Goal: Book appointment/travel/reservation

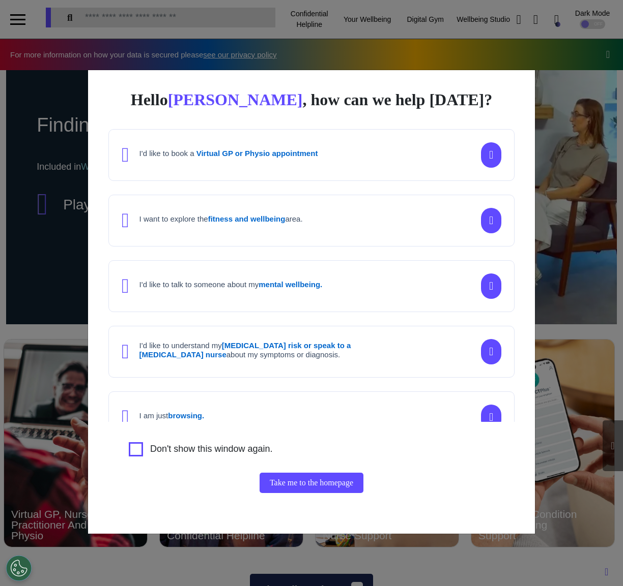
click at [576, 242] on div "Hello Elena , how can we help today? I'd like to book a Virtual GP or Physio ap…" at bounding box center [311, 293] width 623 height 586
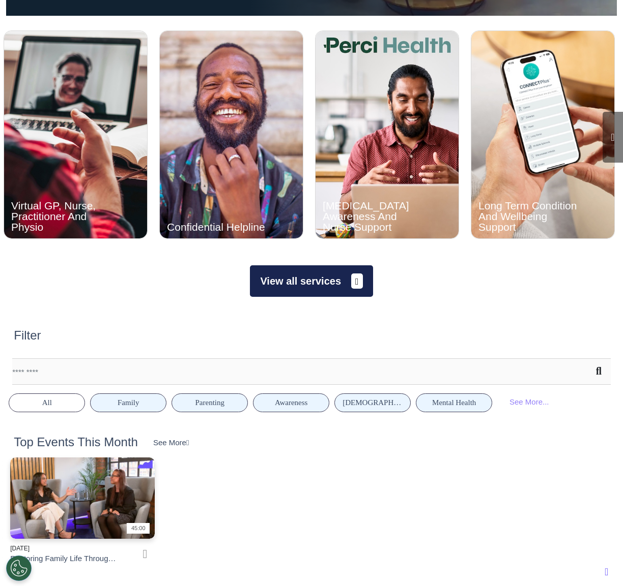
scroll to position [380, 0]
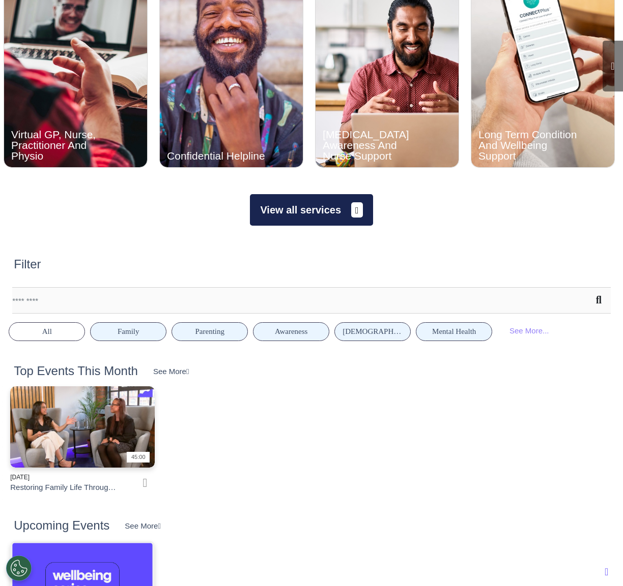
click at [338, 215] on button "View all services" at bounding box center [311, 210] width 123 height 32
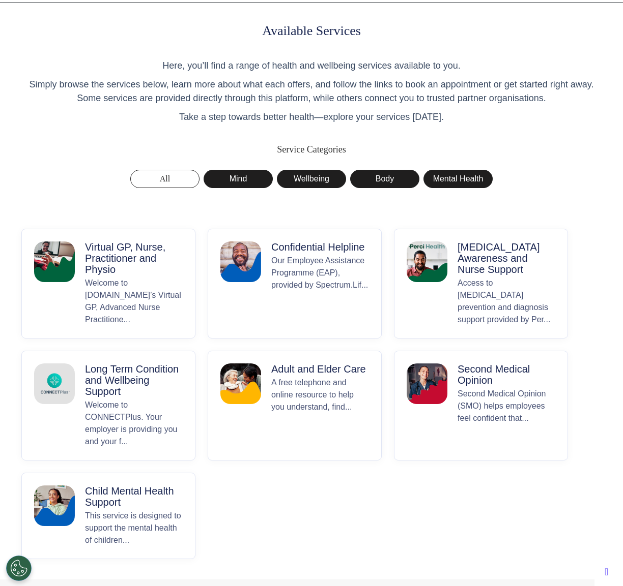
scroll to position [41, 0]
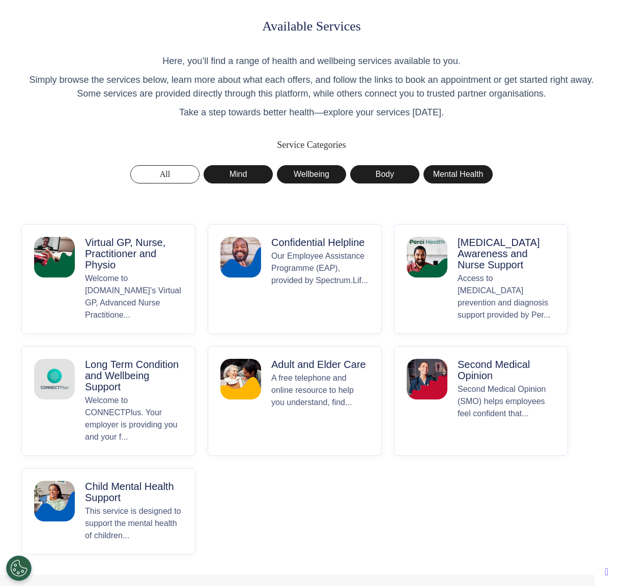
click at [106, 292] on p "Welcome to Spectrum.Life’s Virtual GP, Advanced Nurse Practitione..." at bounding box center [134, 297] width 98 height 49
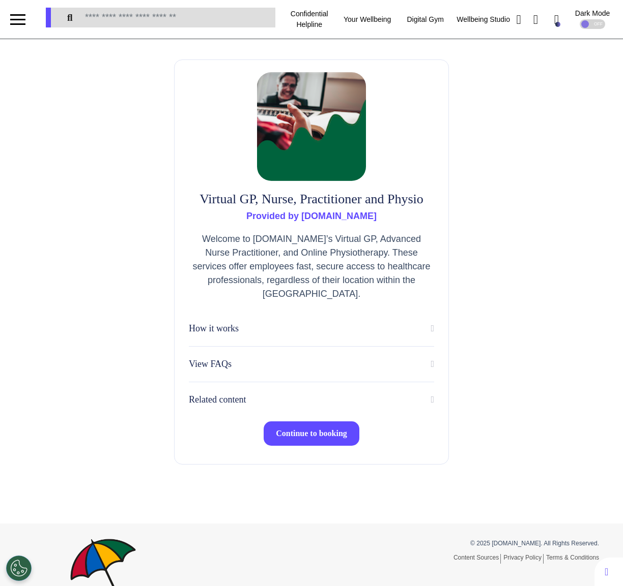
click at [278, 436] on span "Continue to booking" at bounding box center [311, 433] width 71 height 9
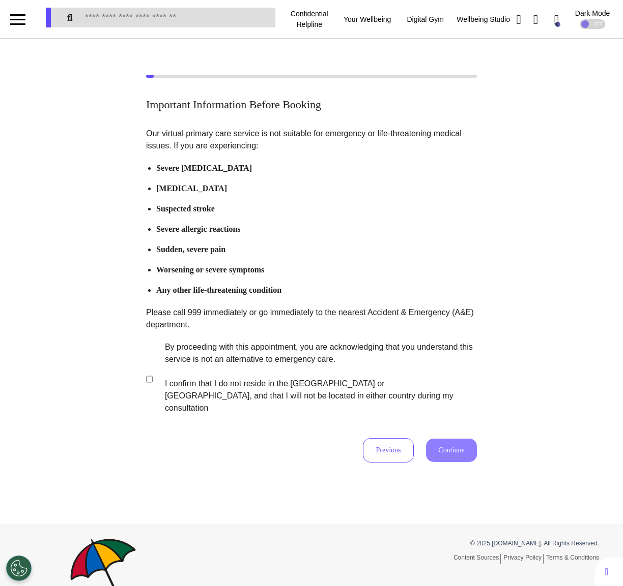
click at [202, 366] on label "By proceeding with this appointment, you are acknowledging that you understand …" at bounding box center [314, 377] width 318 height 73
click at [444, 439] on button "Continue" at bounding box center [451, 450] width 51 height 23
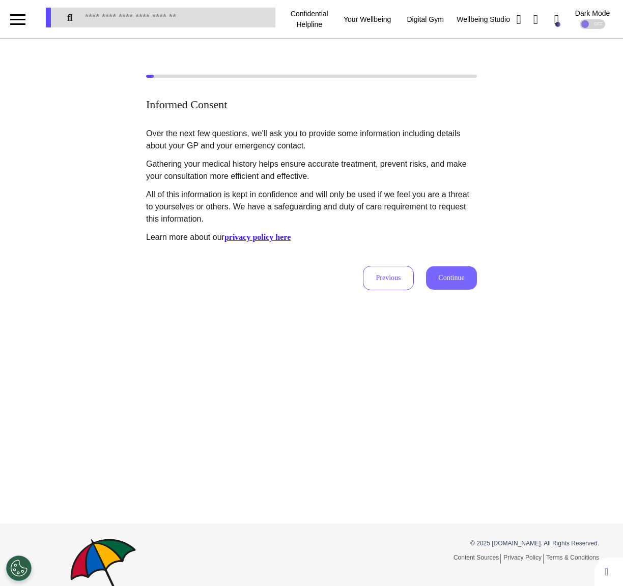
click at [451, 274] on button "Continue" at bounding box center [451, 278] width 51 height 23
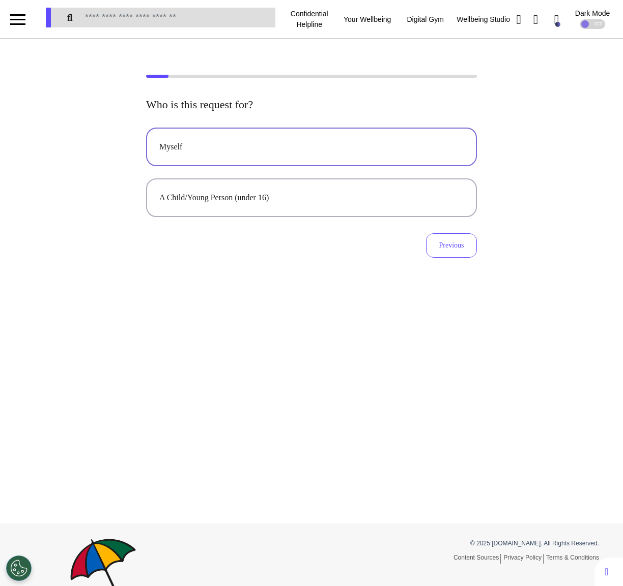
click at [395, 155] on button "Myself" at bounding box center [311, 147] width 331 height 39
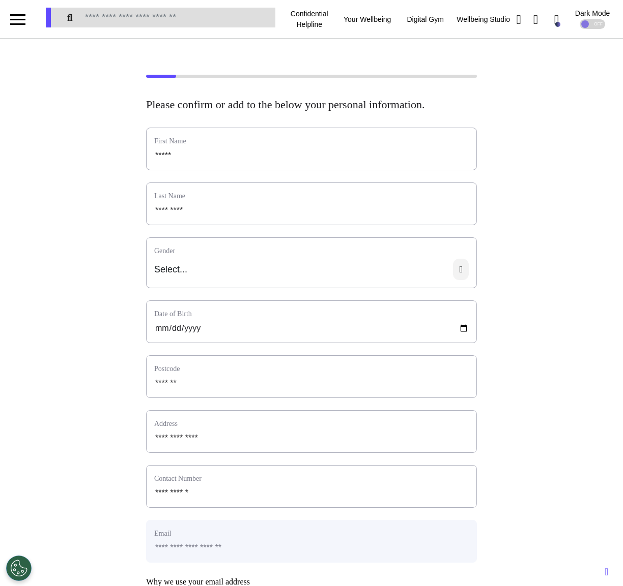
click at [463, 280] on icon at bounding box center [461, 269] width 16 height 21
click at [568, 304] on div "**********" at bounding box center [311, 407] width 623 height 665
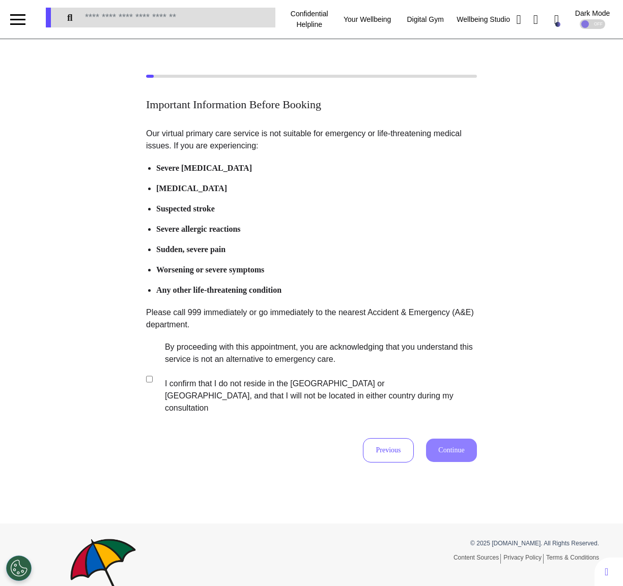
click at [238, 362] on label "By proceeding with this appointment, you are acknowledging that you understand …" at bounding box center [314, 377] width 318 height 73
click at [452, 439] on button "Continue" at bounding box center [451, 450] width 51 height 23
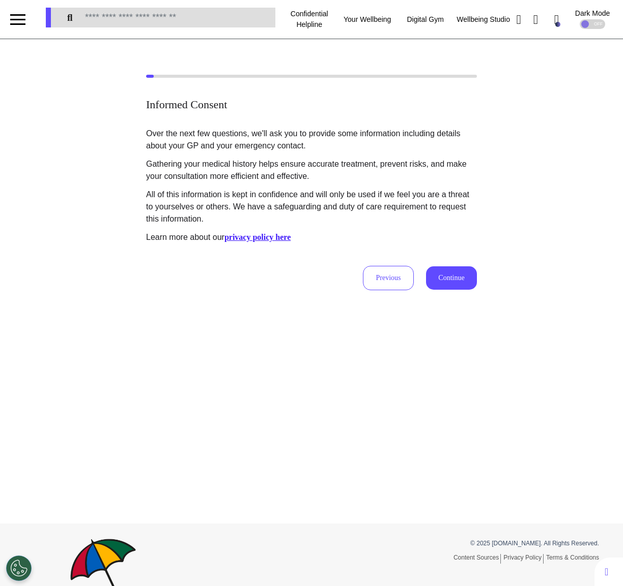
click at [454, 264] on div "Over the next few questions, we'll ask you to provide some information includin…" at bounding box center [311, 209] width 331 height 163
click at [447, 286] on button "Continue" at bounding box center [451, 278] width 51 height 23
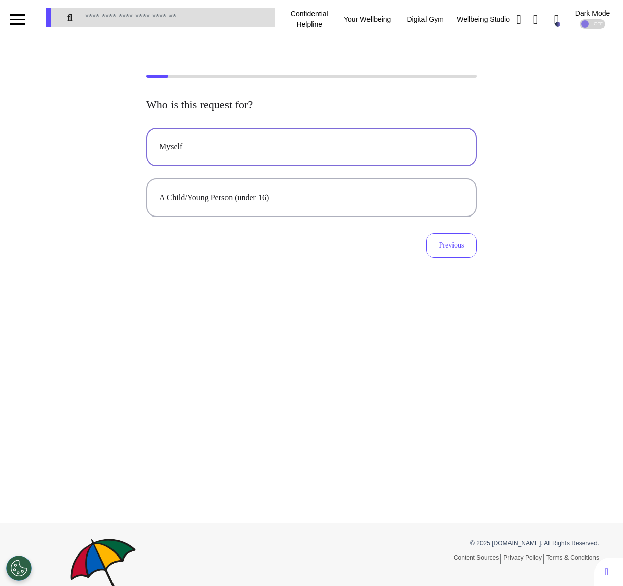
click at [313, 137] on button "Myself" at bounding box center [311, 147] width 331 height 39
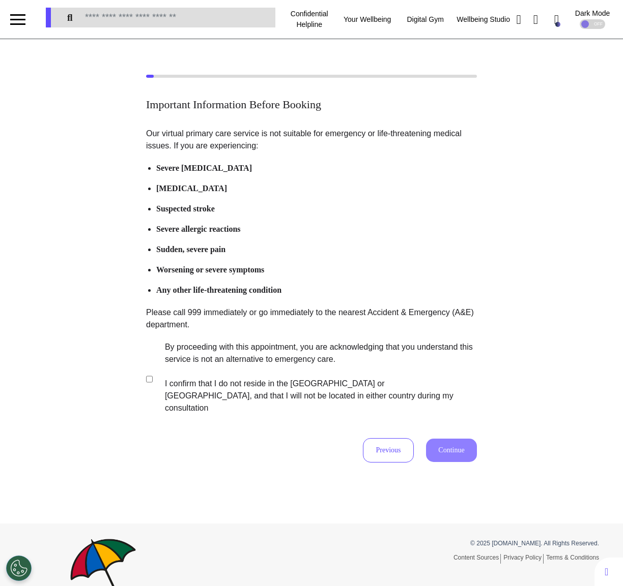
click at [251, 367] on label "By proceeding with this appointment, you are acknowledging that you understand …" at bounding box center [314, 377] width 318 height 73
click at [454, 445] on button "Continue" at bounding box center [451, 450] width 51 height 23
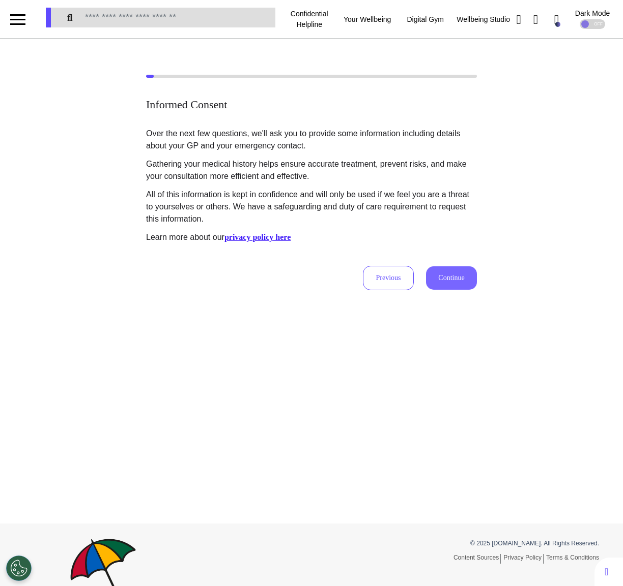
click at [454, 280] on button "Continue" at bounding box center [451, 278] width 51 height 23
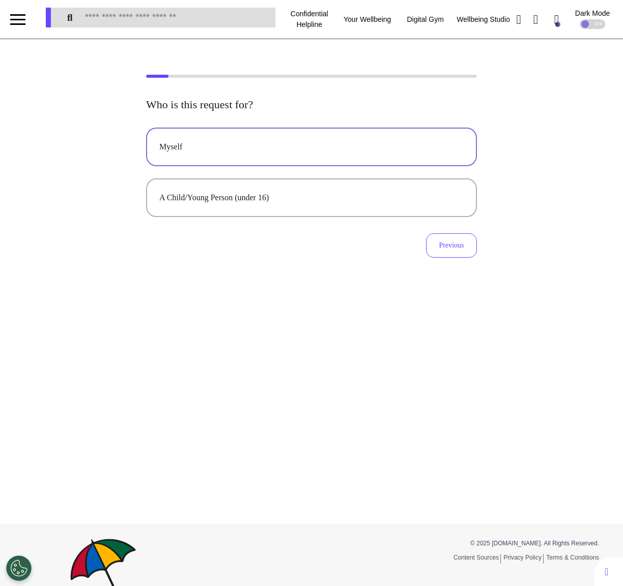
click at [270, 145] on div "Myself" at bounding box center [311, 147] width 304 height 12
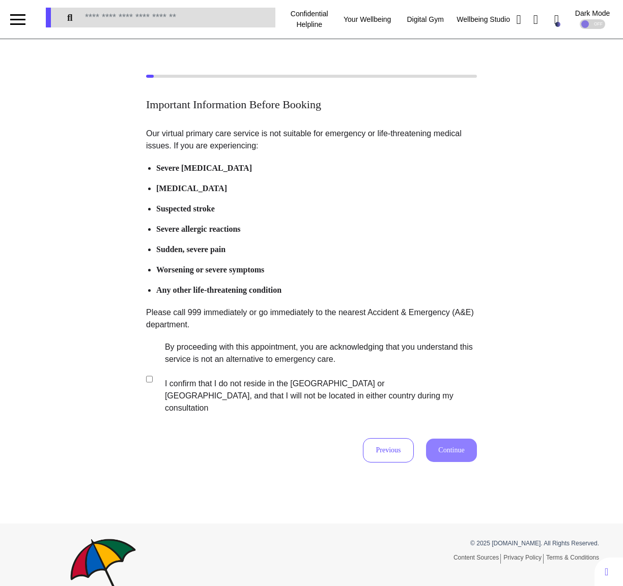
click at [240, 374] on label "By proceeding with this appointment, you are acknowledging that you understand …" at bounding box center [314, 377] width 318 height 73
click at [452, 439] on button "Continue" at bounding box center [451, 450] width 51 height 23
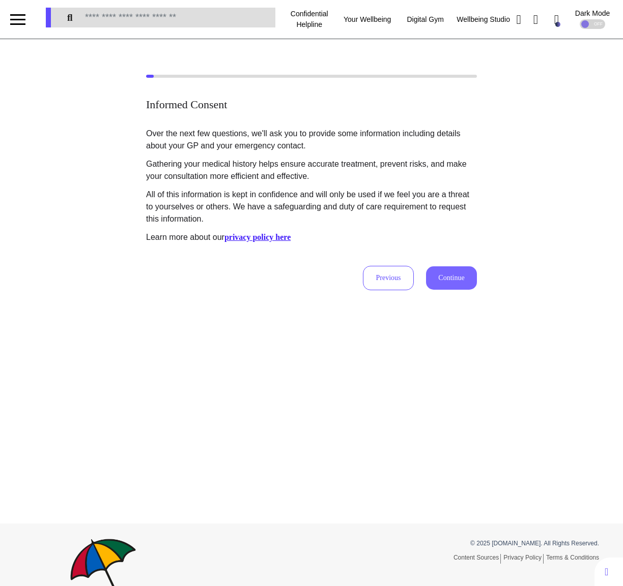
click at [458, 274] on button "Continue" at bounding box center [451, 278] width 51 height 23
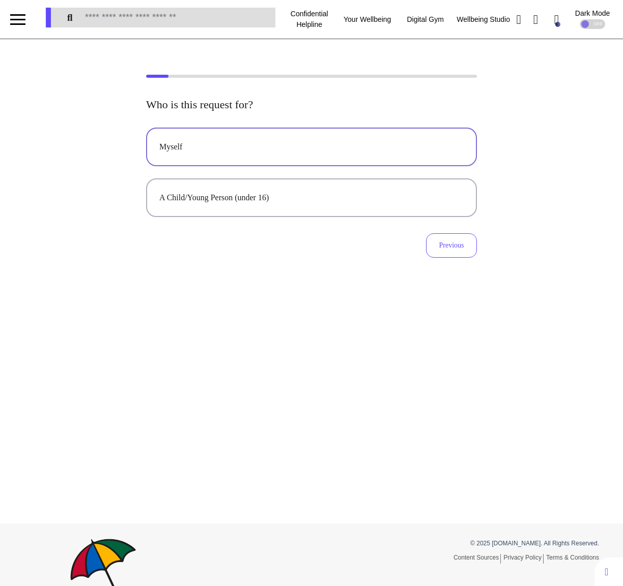
click at [351, 156] on button "Myself" at bounding box center [311, 147] width 331 height 39
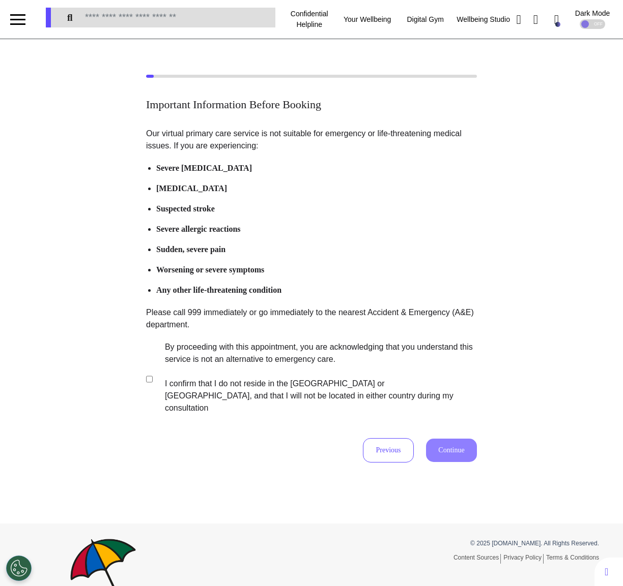
click at [204, 346] on label "By proceeding with this appointment, you are acknowledging that you understand …" at bounding box center [314, 377] width 318 height 73
click at [444, 449] on button "Continue" at bounding box center [451, 450] width 51 height 23
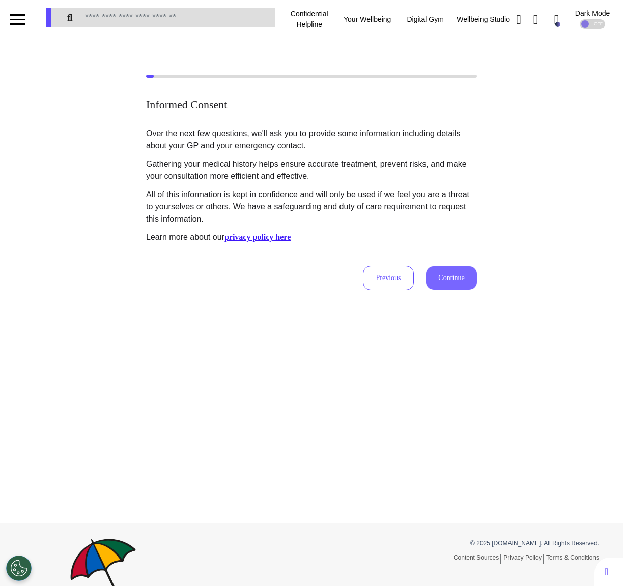
click at [451, 274] on button "Continue" at bounding box center [451, 278] width 51 height 23
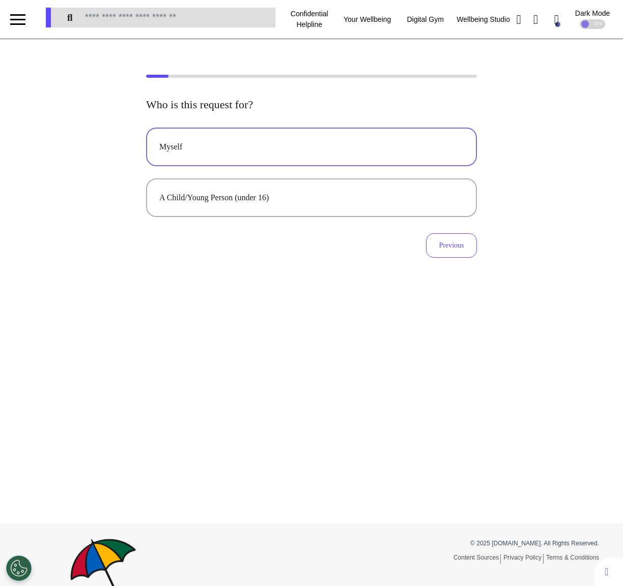
click at [369, 147] on div "Myself" at bounding box center [311, 147] width 304 height 12
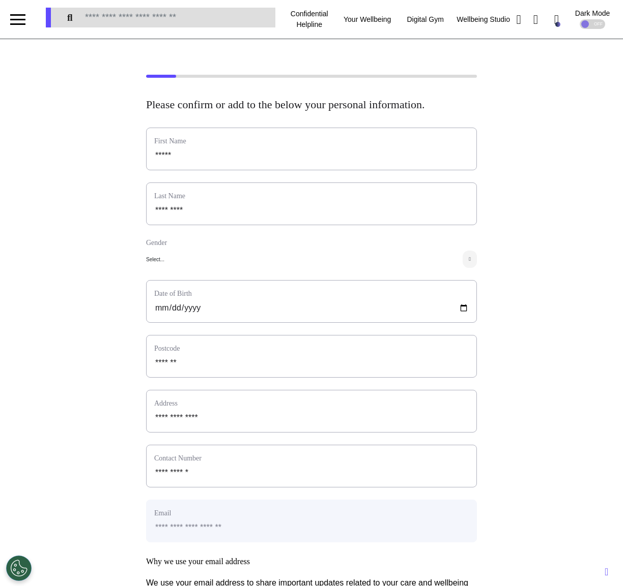
click at [441, 268] on div "Select..." at bounding box center [311, 259] width 331 height 17
click at [370, 302] on li "[DEMOGRAPHIC_DATA]" at bounding box center [319, 298] width 314 height 8
click at [396, 267] on div "Select..." at bounding box center [311, 259] width 331 height 17
click at [437, 268] on div "Select..." at bounding box center [311, 259] width 331 height 17
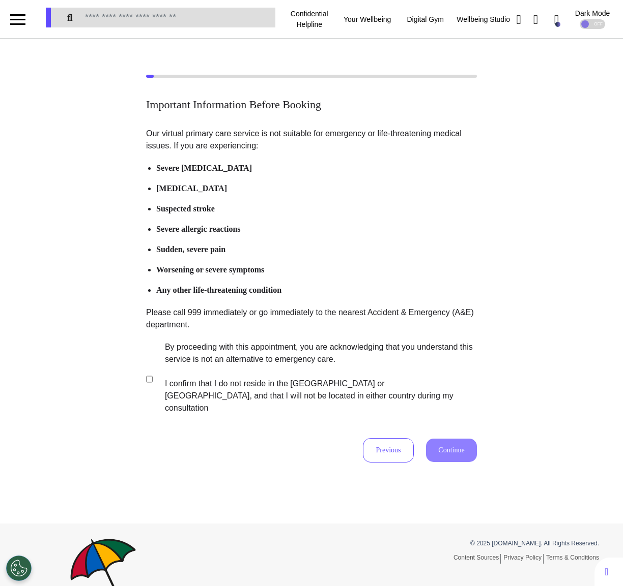
click at [240, 355] on label "By proceeding with this appointment, you are acknowledging that you understand …" at bounding box center [314, 377] width 318 height 73
click at [443, 439] on button "Continue" at bounding box center [451, 450] width 51 height 23
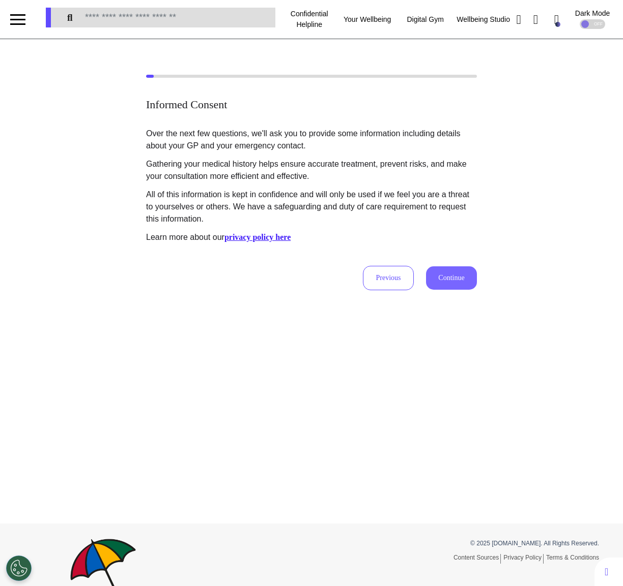
click at [456, 273] on button "Continue" at bounding box center [451, 278] width 51 height 23
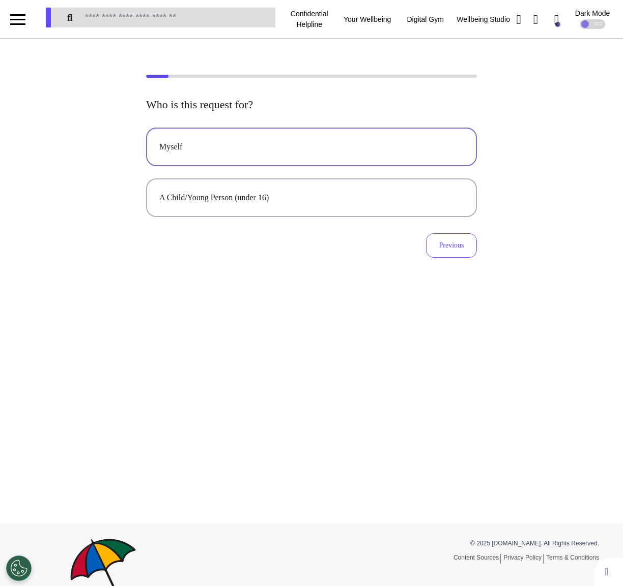
click at [315, 146] on div "Myself" at bounding box center [311, 147] width 304 height 12
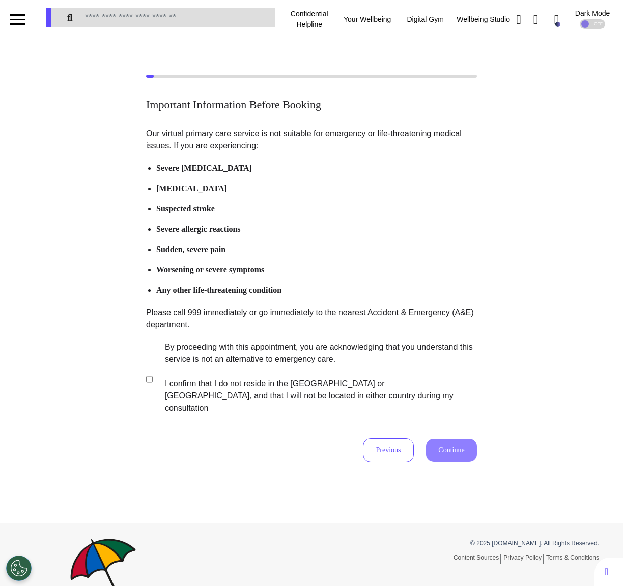
click at [205, 377] on label "By proceeding with this appointment, you are acknowledging that you understand …" at bounding box center [314, 377] width 318 height 73
click at [421, 441] on div "Previous Continue" at bounding box center [311, 450] width 331 height 24
click at [457, 439] on button "Continue" at bounding box center [451, 450] width 51 height 23
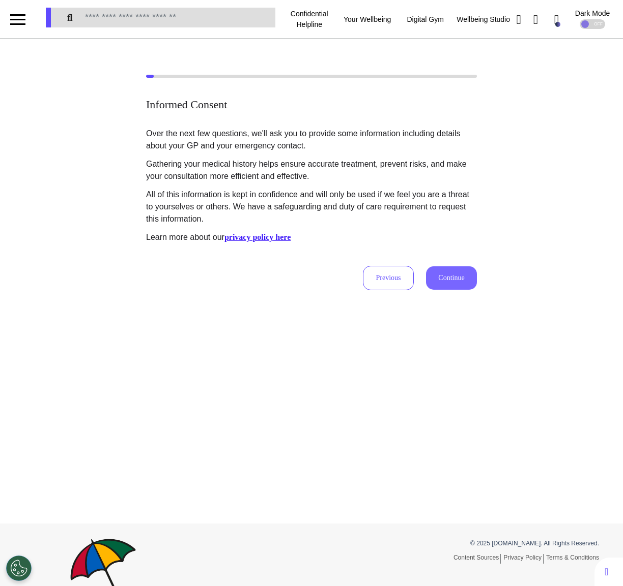
click at [456, 273] on button "Continue" at bounding box center [451, 278] width 51 height 23
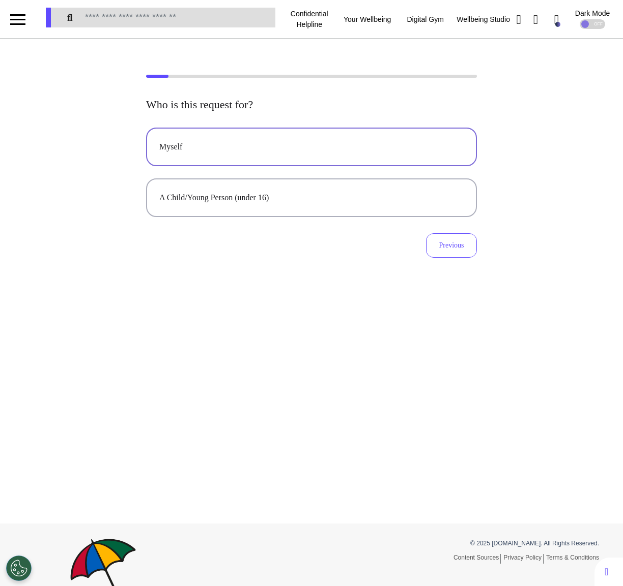
click at [271, 146] on div "Myself" at bounding box center [311, 147] width 304 height 12
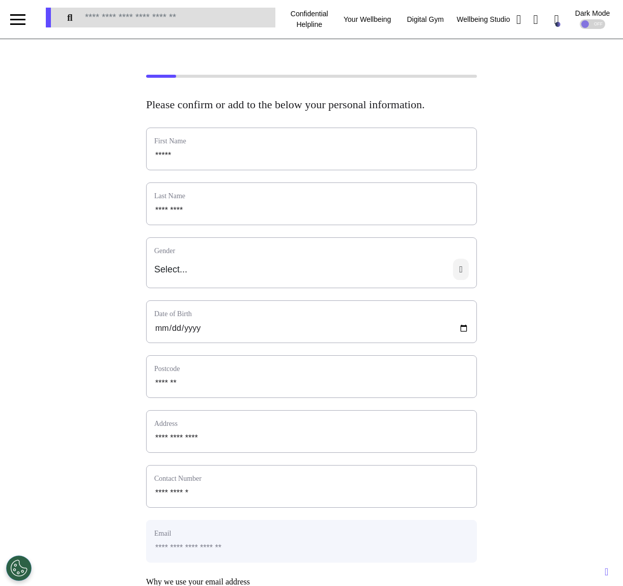
click at [459, 280] on icon at bounding box center [461, 269] width 16 height 21
click at [591, 261] on div "**********" at bounding box center [311, 407] width 623 height 665
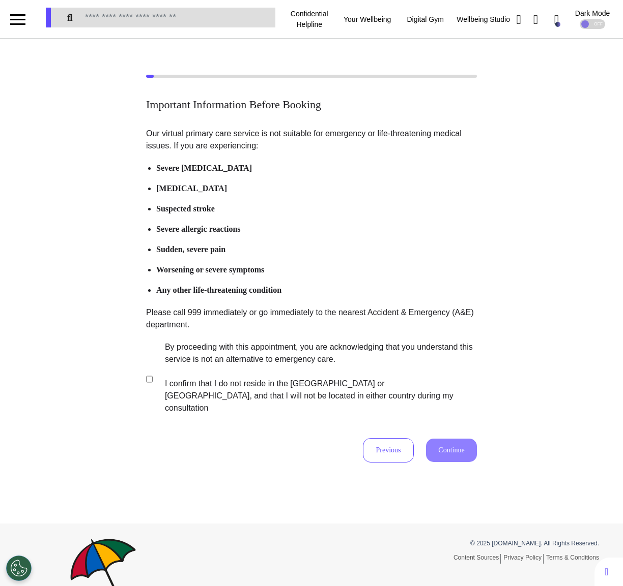
click at [290, 370] on label "By proceeding with this appointment, you are acknowledging that you understand …" at bounding box center [314, 377] width 318 height 73
click at [478, 449] on div "Important Information Before Booking Our virtual primary care service is not su…" at bounding box center [311, 269] width 623 height 388
click at [458, 446] on button "Continue" at bounding box center [451, 450] width 51 height 23
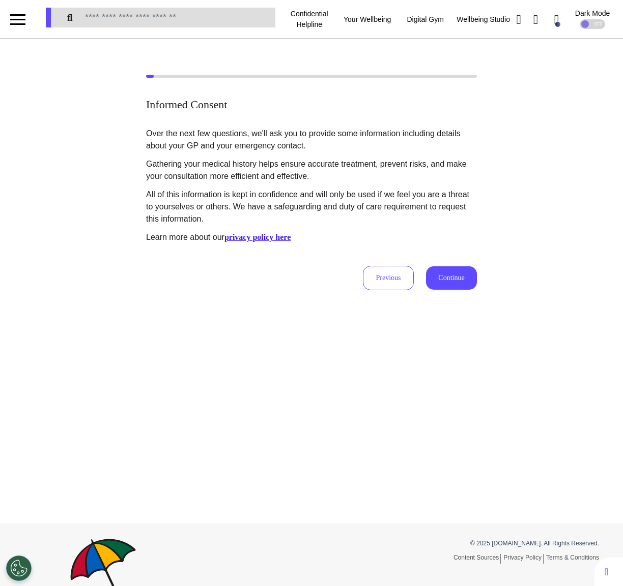
click at [424, 282] on div "Previous Continue" at bounding box center [311, 278] width 331 height 24
click at [439, 281] on button "Continue" at bounding box center [451, 278] width 51 height 23
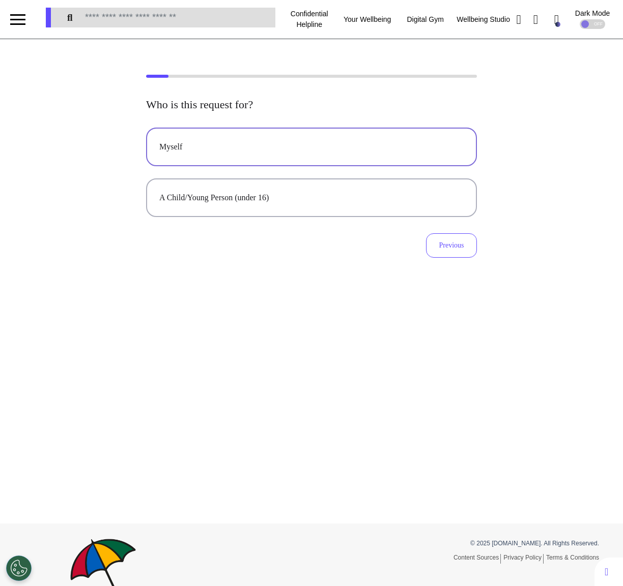
click at [291, 144] on div "Myself" at bounding box center [311, 147] width 304 height 12
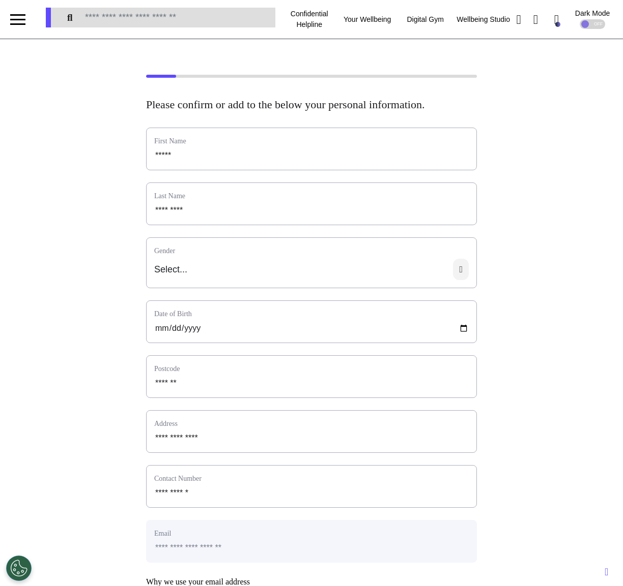
scroll to position [60, 0]
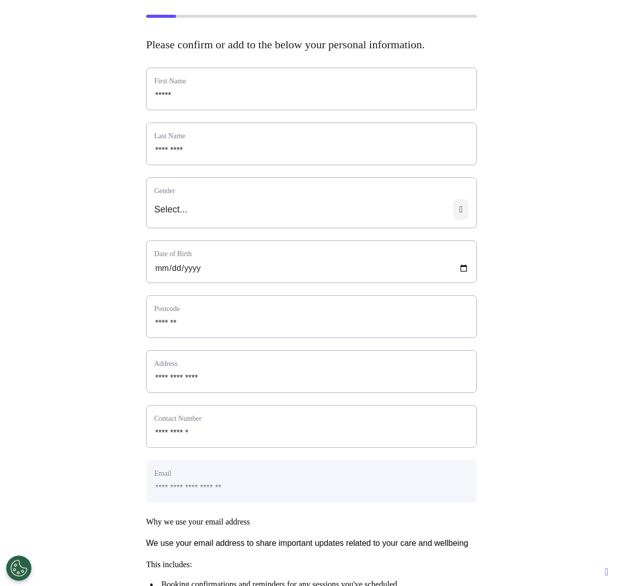
click at [457, 220] on icon at bounding box center [461, 209] width 16 height 21
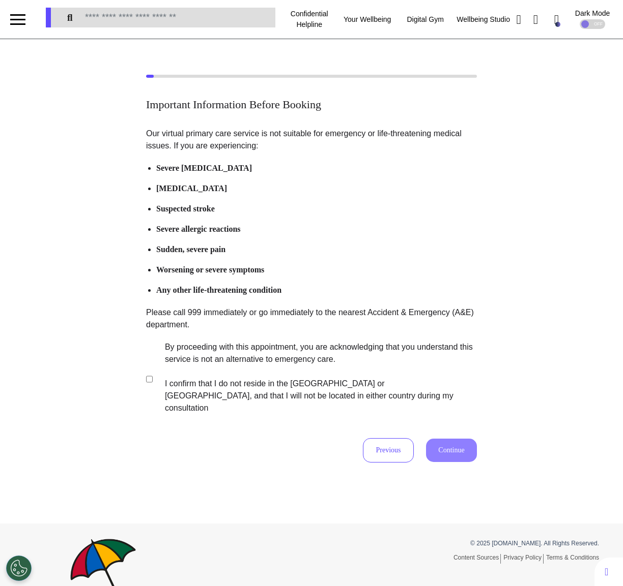
click at [254, 368] on label "By proceeding with this appointment, you are acknowledging that you understand …" at bounding box center [314, 377] width 318 height 73
click at [440, 441] on button "Continue" at bounding box center [451, 450] width 51 height 23
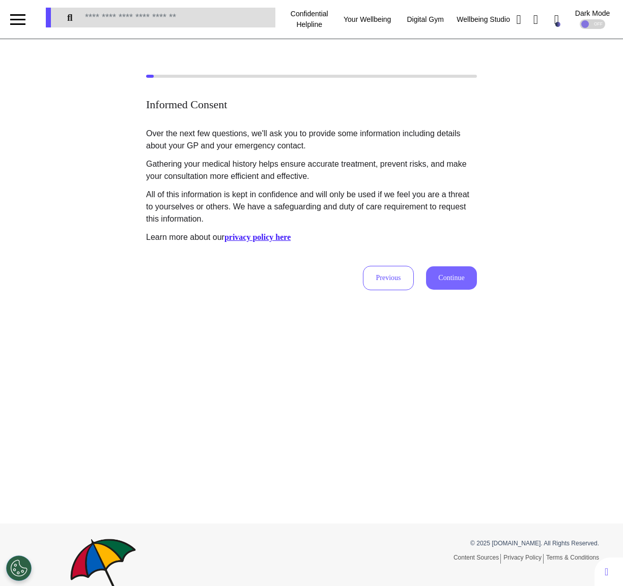
click at [461, 285] on button "Continue" at bounding box center [451, 278] width 51 height 23
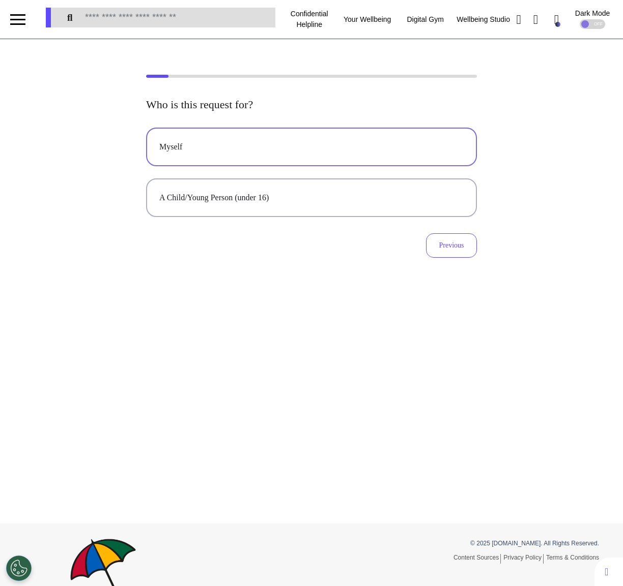
click at [302, 160] on button "Myself" at bounding box center [311, 147] width 331 height 39
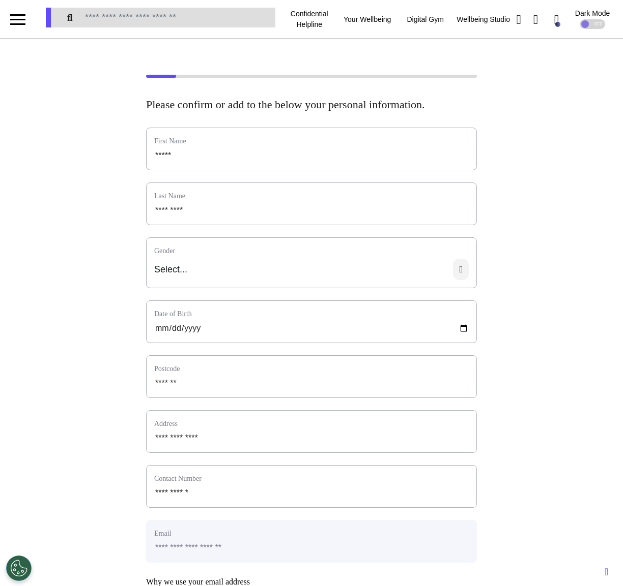
click at [336, 280] on div "Select..." at bounding box center [311, 269] width 314 height 21
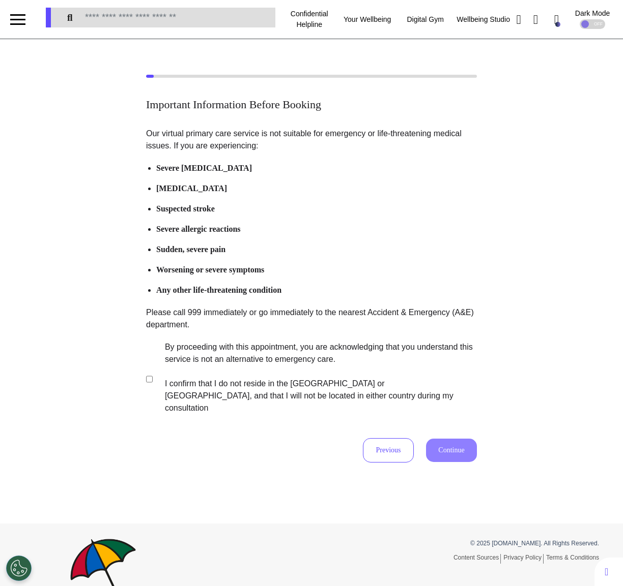
click at [228, 380] on label "By proceeding with this appointment, you are acknowledging that you understand …" at bounding box center [314, 377] width 318 height 73
click at [450, 425] on div "Our virtual primary care service is not suitable for emergency or life-threaten…" at bounding box center [311, 295] width 331 height 335
click at [446, 439] on button "Continue" at bounding box center [451, 450] width 51 height 23
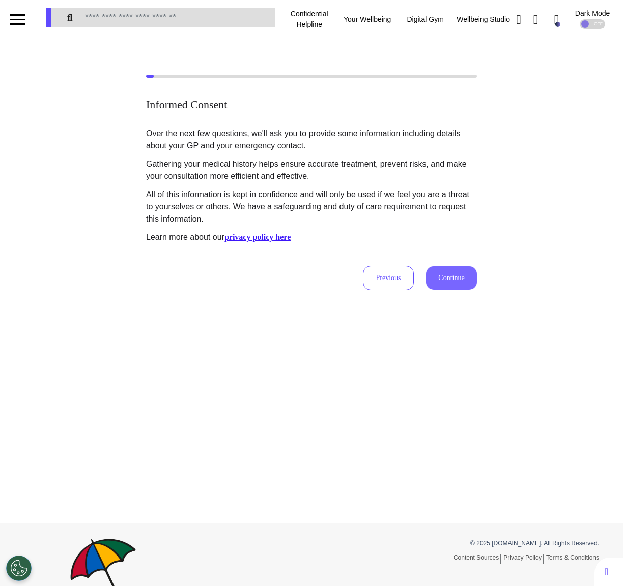
click at [443, 272] on button "Continue" at bounding box center [451, 278] width 51 height 23
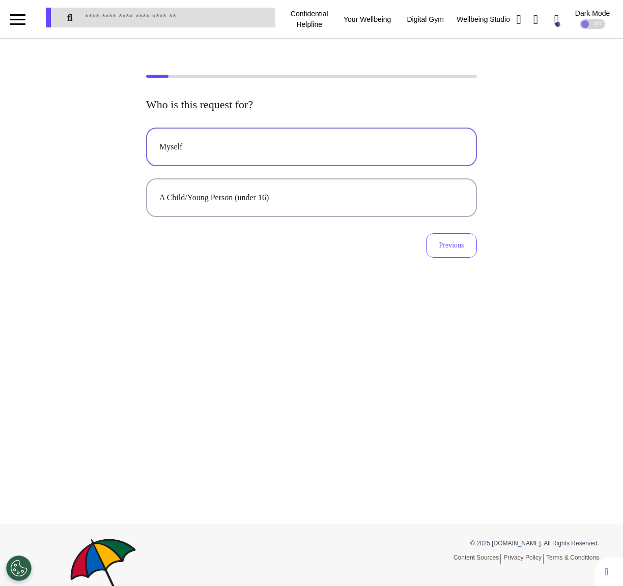
click at [347, 155] on button "Myself" at bounding box center [311, 147] width 331 height 39
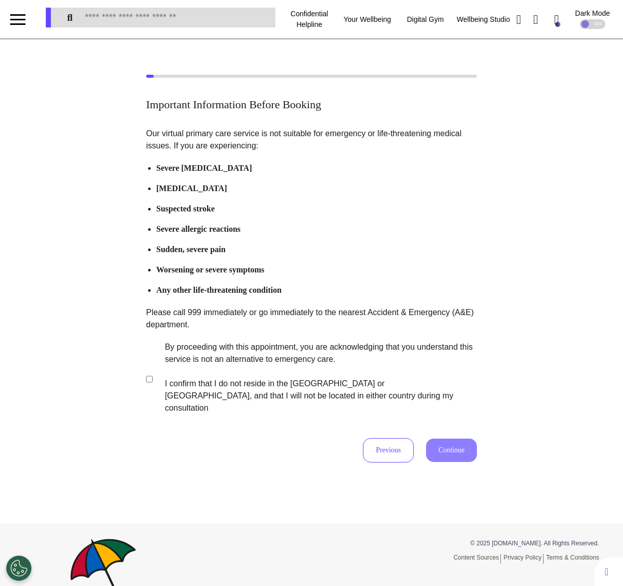
click at [281, 348] on label "By proceeding with this appointment, you are acknowledging that you understand …" at bounding box center [314, 377] width 318 height 73
click at [473, 439] on button "Continue" at bounding box center [451, 450] width 51 height 23
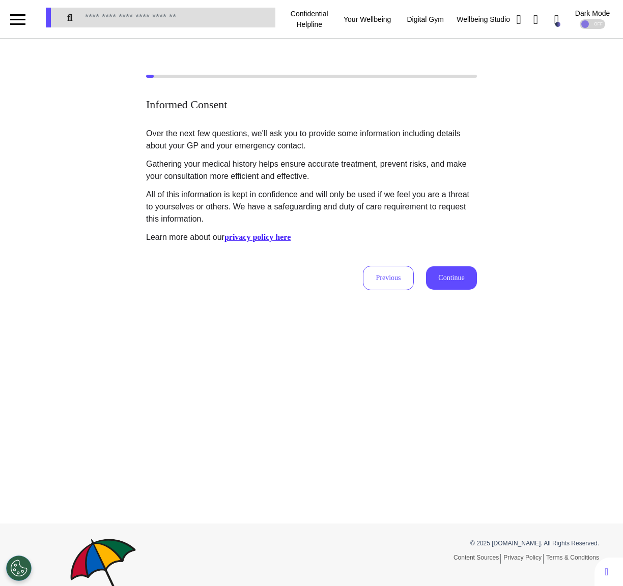
click at [490, 241] on div "Informed Consent Over the next few questions, we'll ask you to provide some inf…" at bounding box center [311, 183] width 623 height 216
click at [446, 280] on button "Continue" at bounding box center [451, 278] width 51 height 23
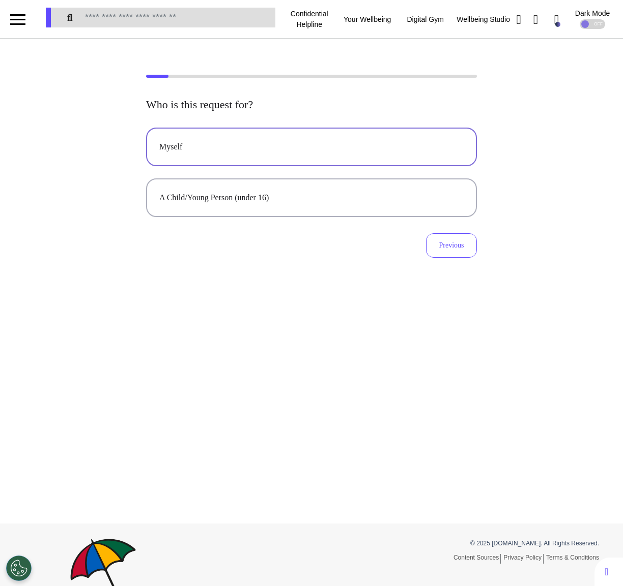
click at [277, 142] on div "Myself" at bounding box center [311, 147] width 304 height 12
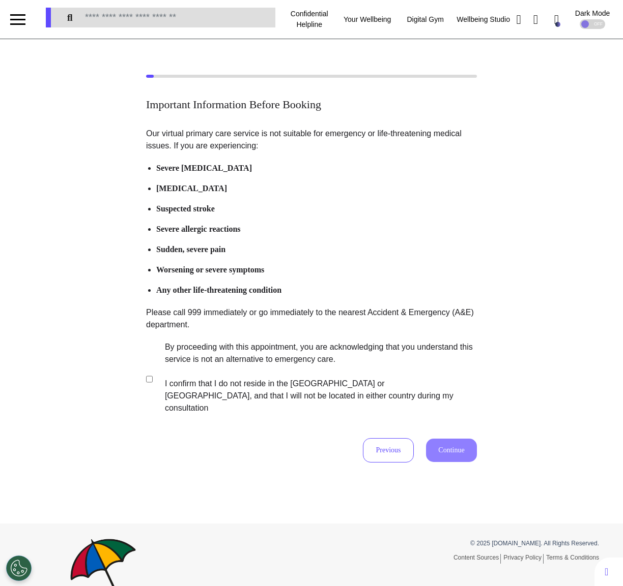
click at [275, 366] on label "By proceeding with this appointment, you are acknowledging that you understand …" at bounding box center [314, 377] width 318 height 73
click at [457, 439] on button "Continue" at bounding box center [451, 450] width 51 height 23
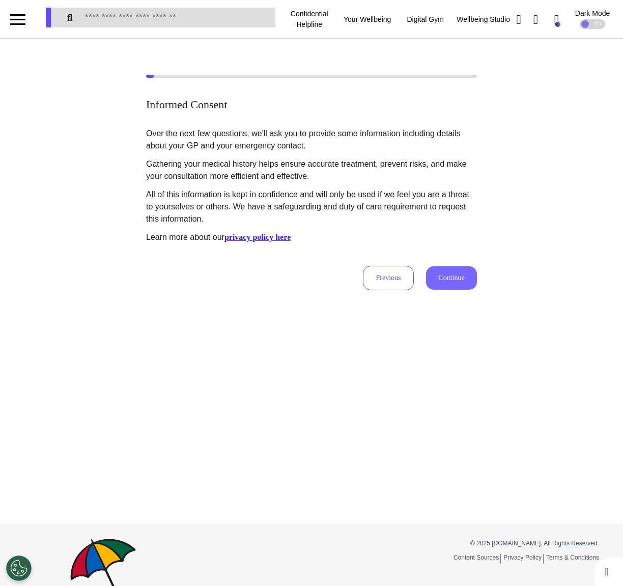
click at [448, 282] on button "Continue" at bounding box center [451, 278] width 51 height 23
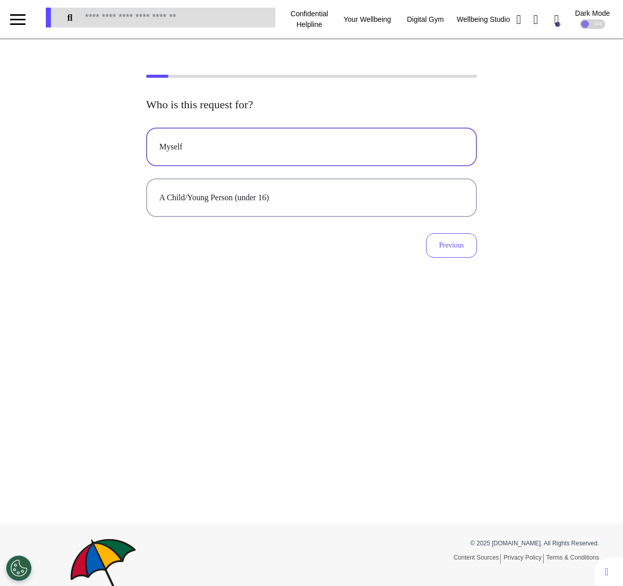
click at [309, 165] on button "Myself" at bounding box center [311, 147] width 331 height 39
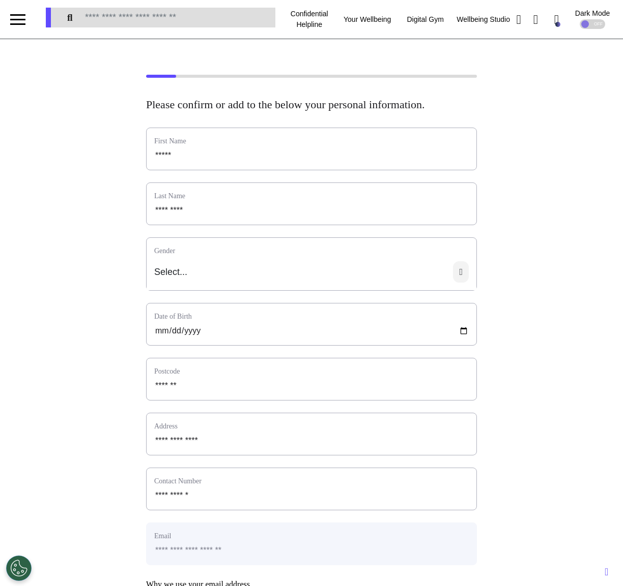
scroll to position [7, 0]
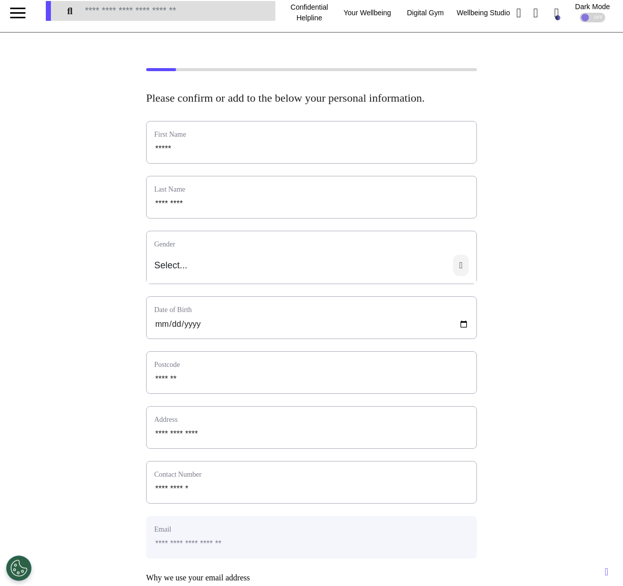
click at [325, 269] on div "Select..." at bounding box center [311, 269] width 330 height 29
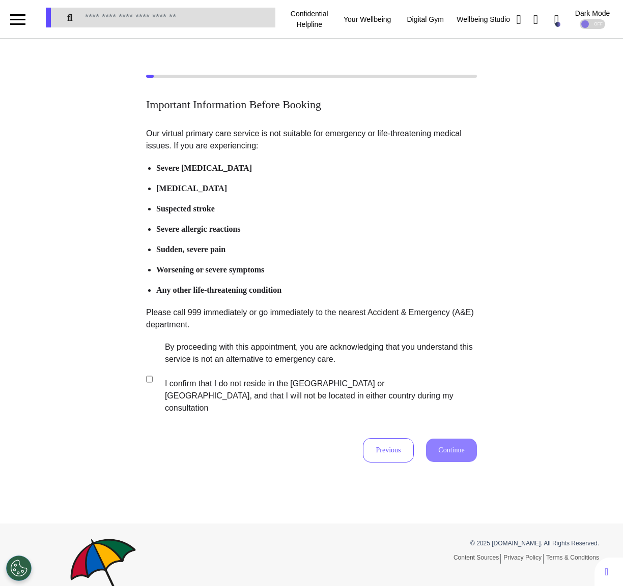
click at [223, 377] on label "By proceeding with this appointment, you are acknowledging that you understand …" at bounding box center [314, 377] width 318 height 73
click at [471, 439] on button "Continue" at bounding box center [451, 450] width 51 height 23
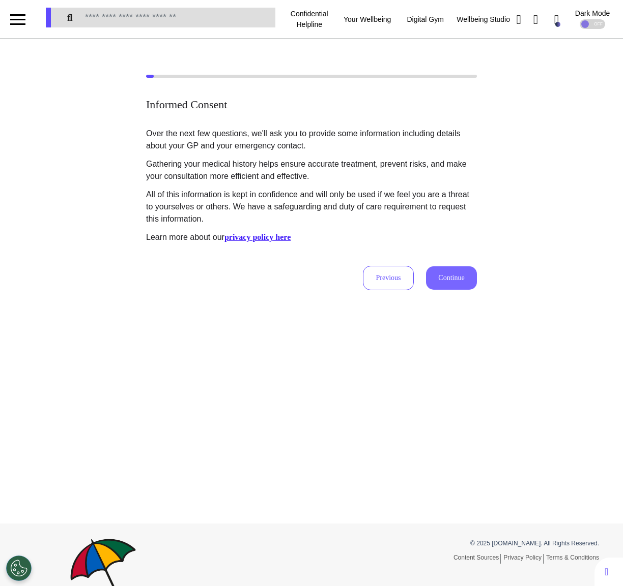
click at [460, 272] on button "Continue" at bounding box center [451, 278] width 51 height 23
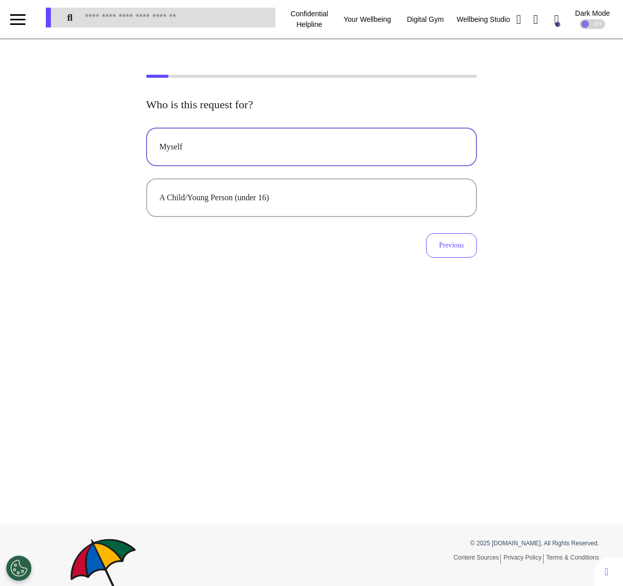
click at [334, 147] on div "Myself" at bounding box center [311, 147] width 304 height 12
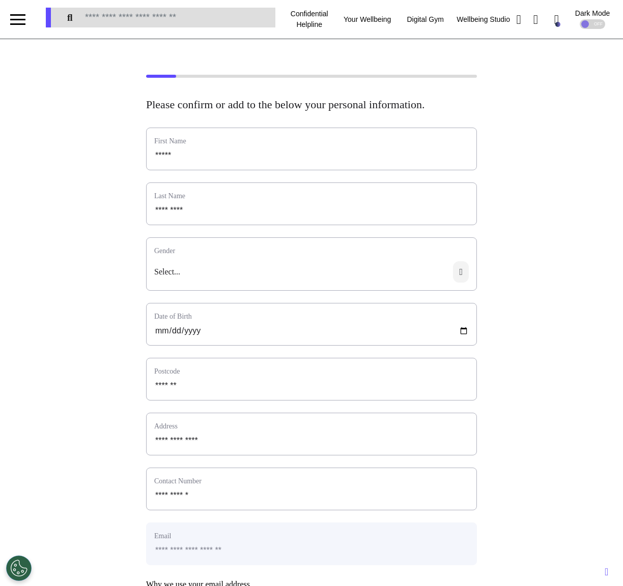
click at [259, 283] on div "Select..." at bounding box center [311, 275] width 330 height 29
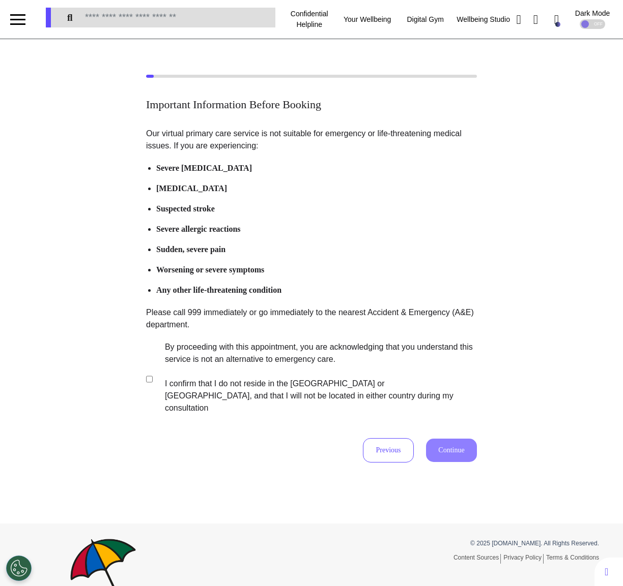
click at [232, 350] on label "By proceeding with this appointment, you are acknowledging that you understand …" at bounding box center [314, 377] width 318 height 73
click at [434, 439] on button "Continue" at bounding box center [451, 450] width 51 height 23
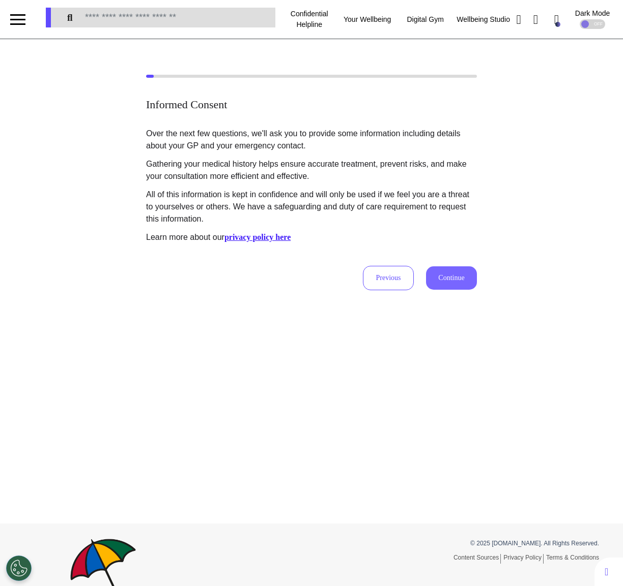
click at [453, 282] on button "Continue" at bounding box center [451, 278] width 51 height 23
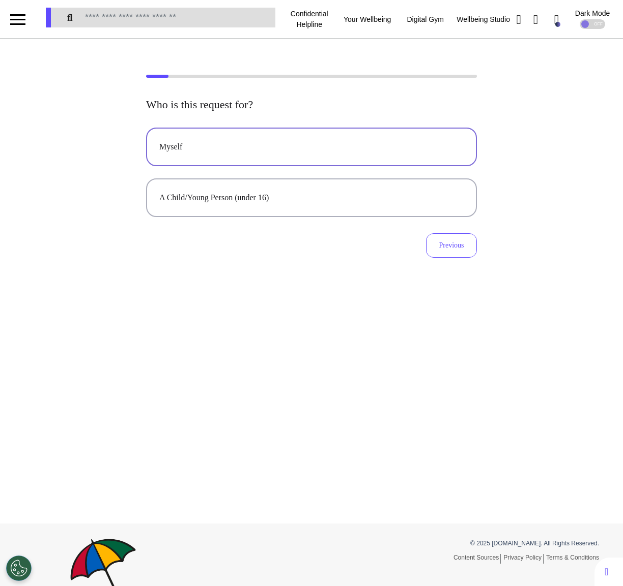
click at [281, 146] on div "Myself" at bounding box center [311, 147] width 304 height 12
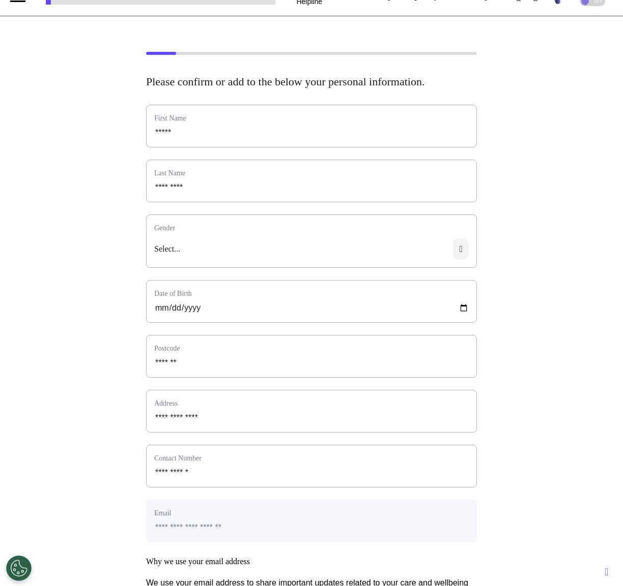
scroll to position [29, 0]
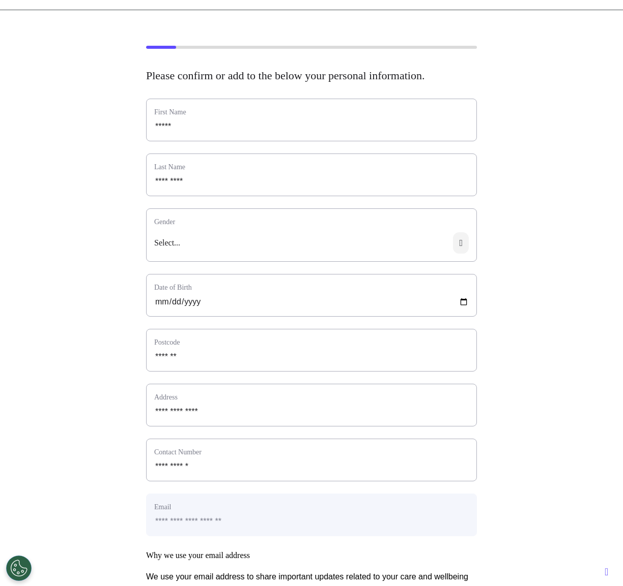
click at [453, 249] on icon at bounding box center [461, 242] width 16 height 21
click at [188, 284] on li "[DEMOGRAPHIC_DATA]" at bounding box center [311, 278] width 298 height 12
click at [209, 253] on div "Select..." at bounding box center [311, 246] width 330 height 29
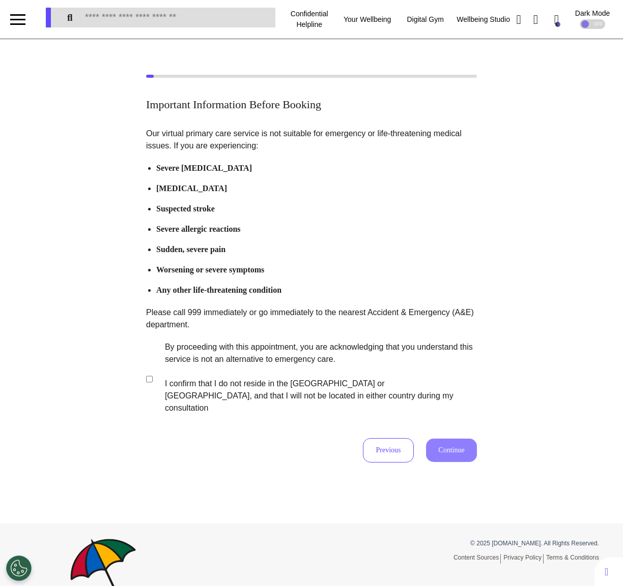
click at [238, 346] on label "By proceeding with this appointment, you are acknowledging that you understand …" at bounding box center [314, 377] width 318 height 73
click at [459, 439] on button "Continue" at bounding box center [451, 450] width 51 height 23
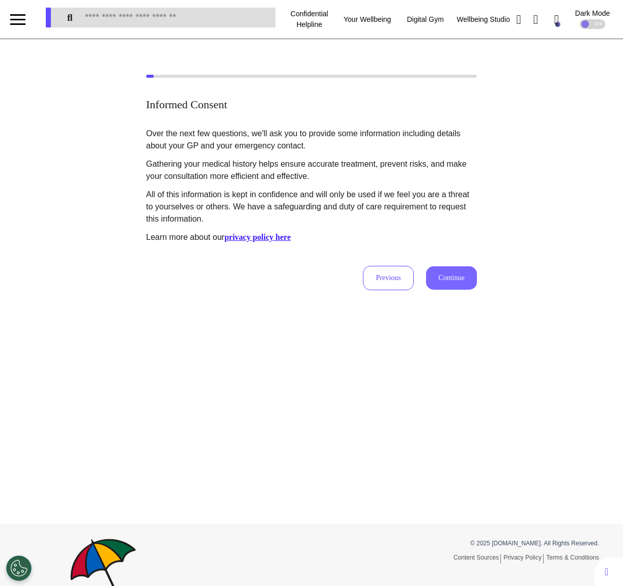
click at [455, 275] on button "Continue" at bounding box center [451, 278] width 51 height 23
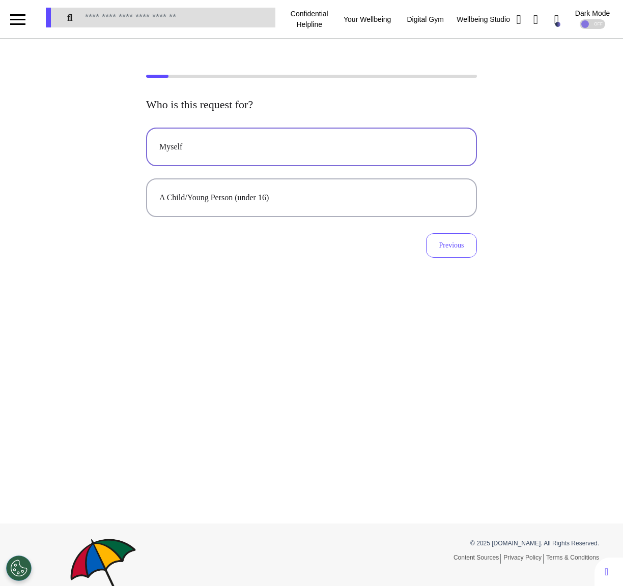
click at [339, 142] on div "Myself" at bounding box center [311, 147] width 304 height 12
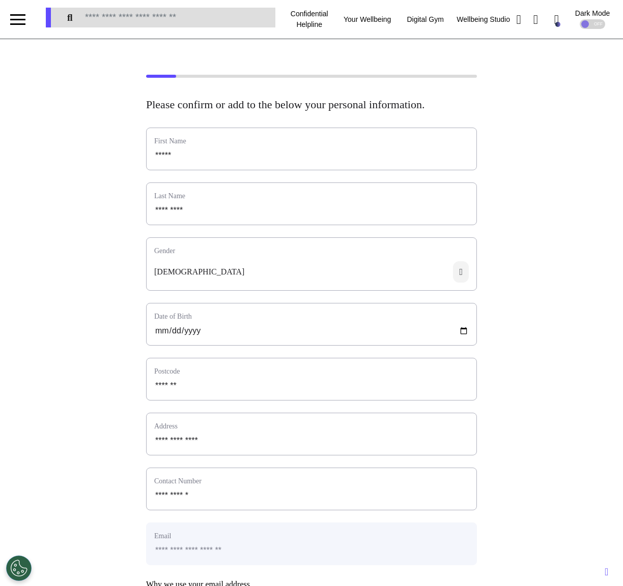
click at [303, 286] on div "[DEMOGRAPHIC_DATA]" at bounding box center [311, 275] width 330 height 29
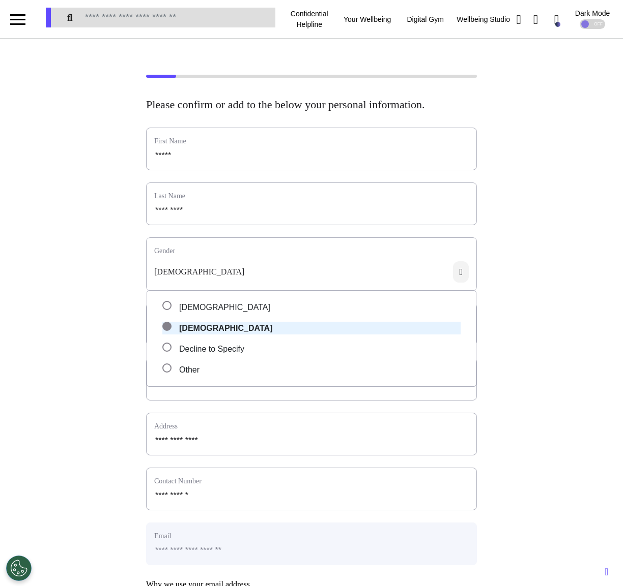
click at [239, 314] on li "[DEMOGRAPHIC_DATA]" at bounding box center [311, 307] width 298 height 13
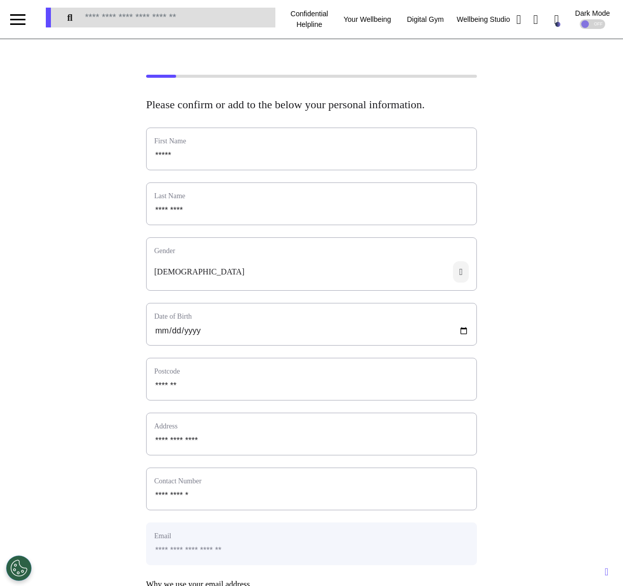
click at [237, 278] on div "[DEMOGRAPHIC_DATA]" at bounding box center [311, 275] width 330 height 29
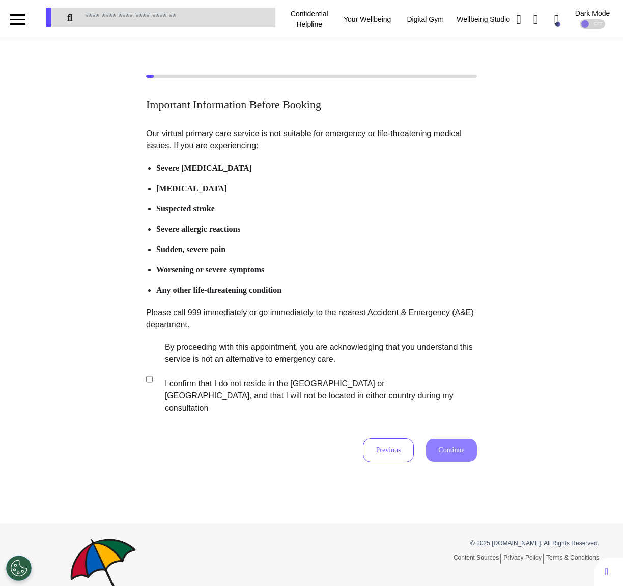
click at [345, 365] on label "By proceeding with this appointment, you are acknowledging that you understand …" at bounding box center [314, 377] width 318 height 73
click at [471, 439] on button "Continue" at bounding box center [451, 450] width 51 height 23
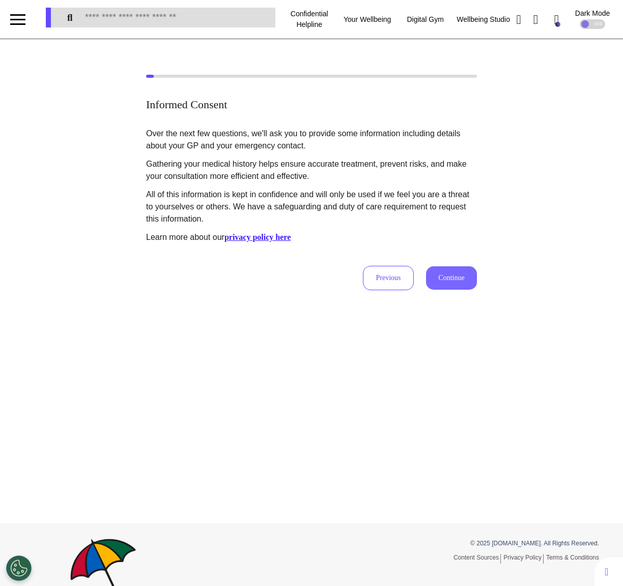
click at [452, 281] on button "Continue" at bounding box center [451, 278] width 51 height 23
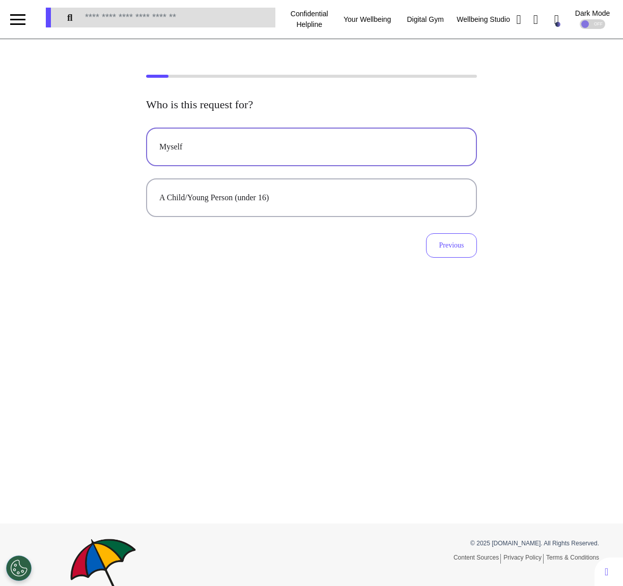
click at [349, 146] on div "Myself" at bounding box center [311, 147] width 304 height 12
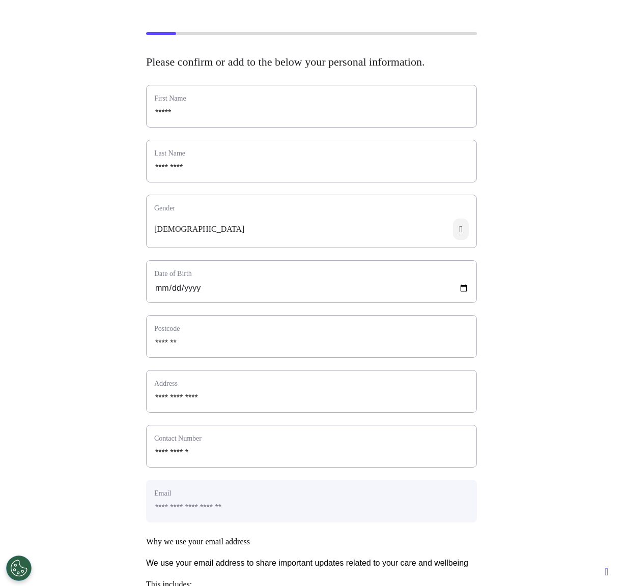
scroll to position [49, 0]
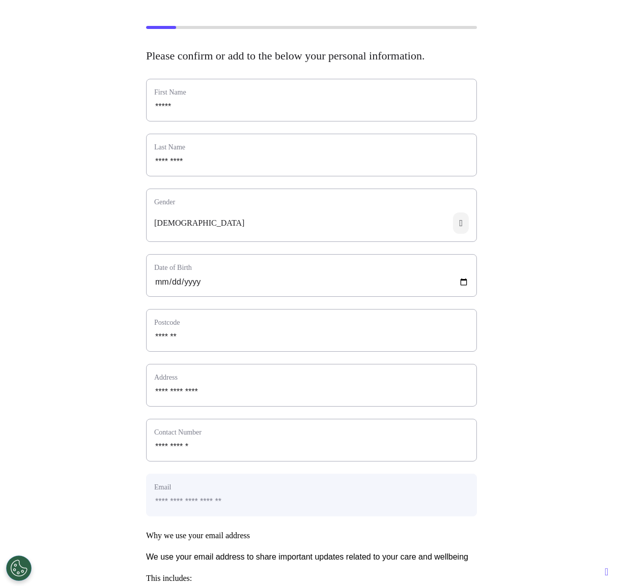
click at [459, 232] on icon at bounding box center [461, 223] width 16 height 21
click at [222, 307] on li "Decline to Specify" at bounding box center [311, 300] width 298 height 13
click at [258, 237] on div "Decline to Specify" at bounding box center [311, 227] width 330 height 29
click at [196, 328] on li "Other" at bounding box center [311, 321] width 298 height 13
click at [284, 237] on div "Other" at bounding box center [311, 227] width 330 height 29
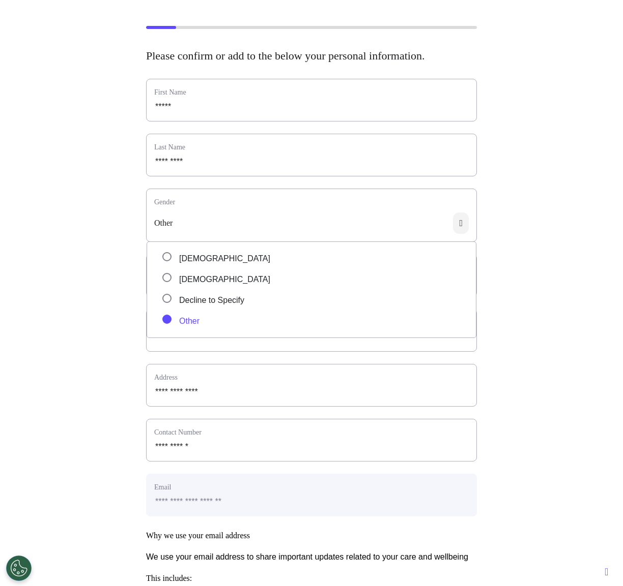
click at [189, 265] on li "[DEMOGRAPHIC_DATA]" at bounding box center [311, 258] width 298 height 13
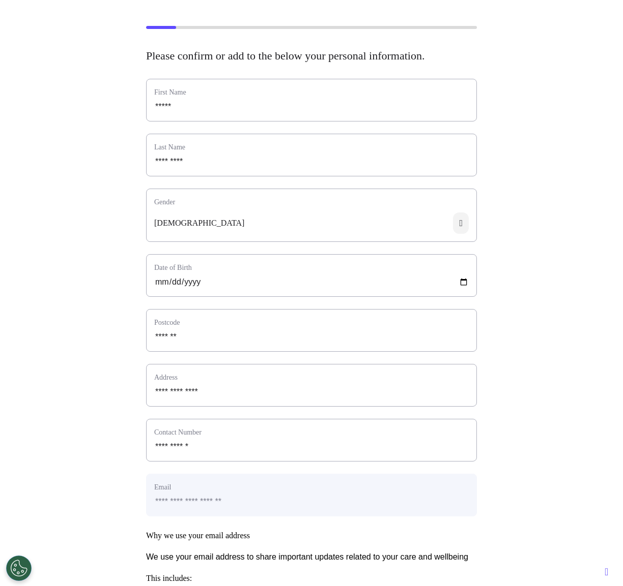
click at [461, 234] on icon at bounding box center [461, 223] width 16 height 21
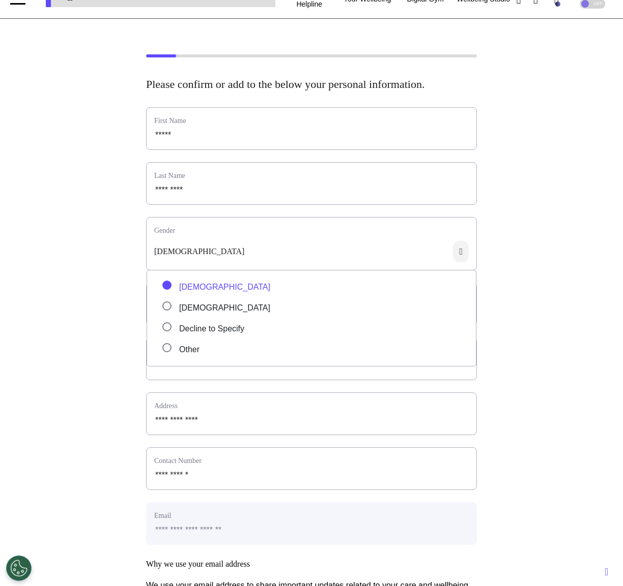
scroll to position [0, 0]
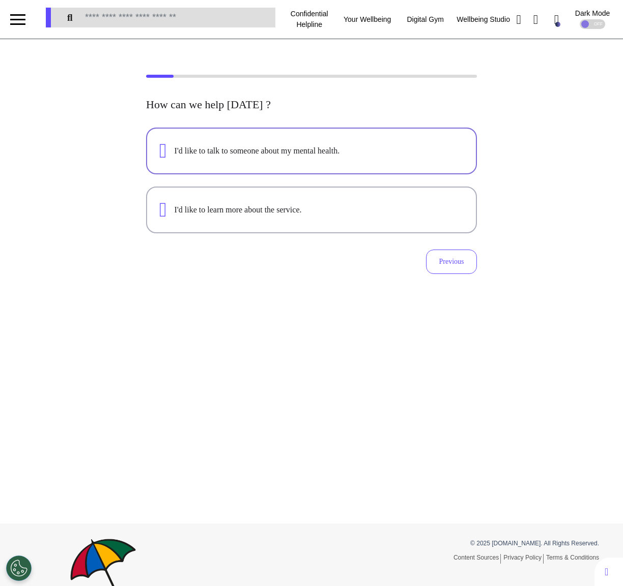
click at [369, 162] on button "I'd like to talk to someone about my mental health." at bounding box center [311, 151] width 331 height 47
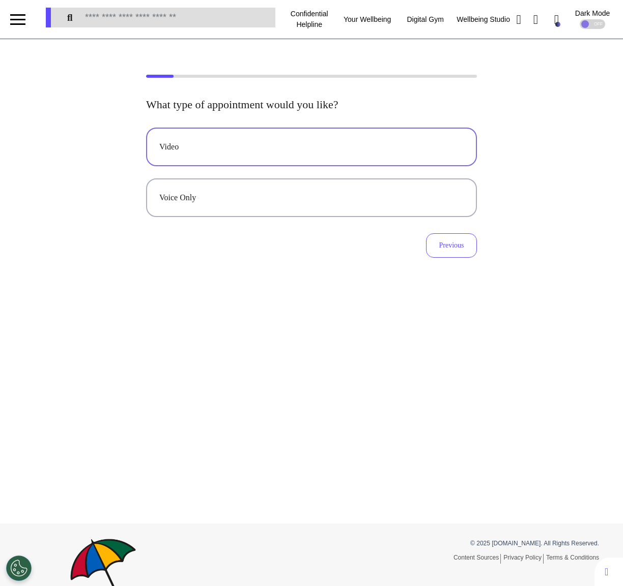
click at [369, 160] on button "Video" at bounding box center [311, 147] width 331 height 39
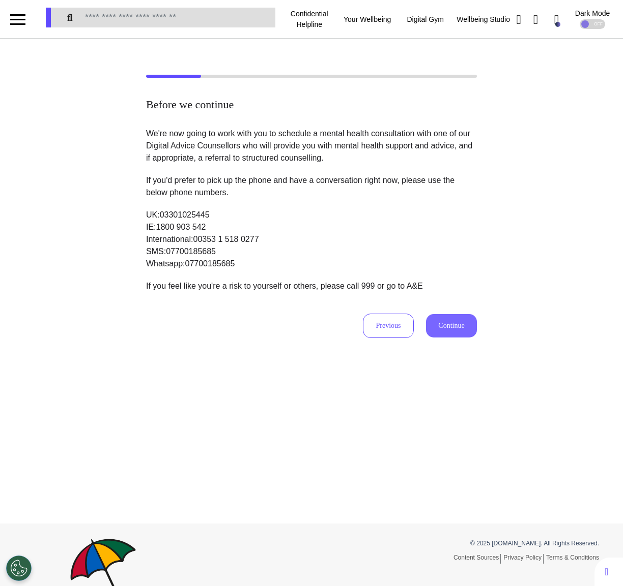
click at [451, 320] on button "Continue" at bounding box center [451, 325] width 51 height 23
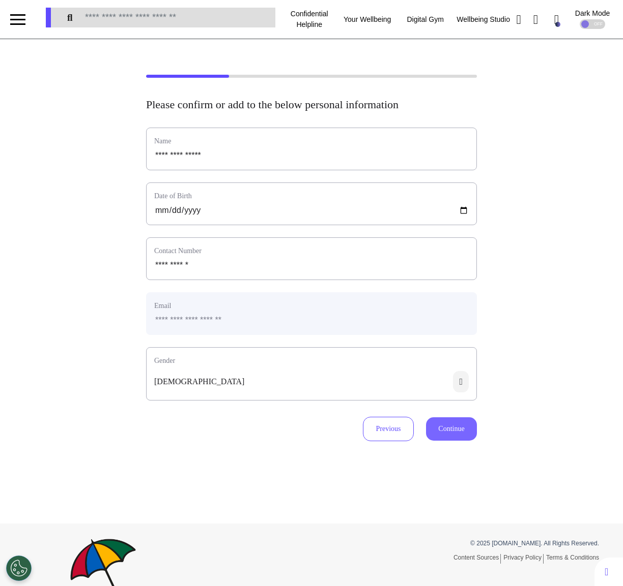
click at [440, 434] on button "Continue" at bounding box center [451, 429] width 51 height 23
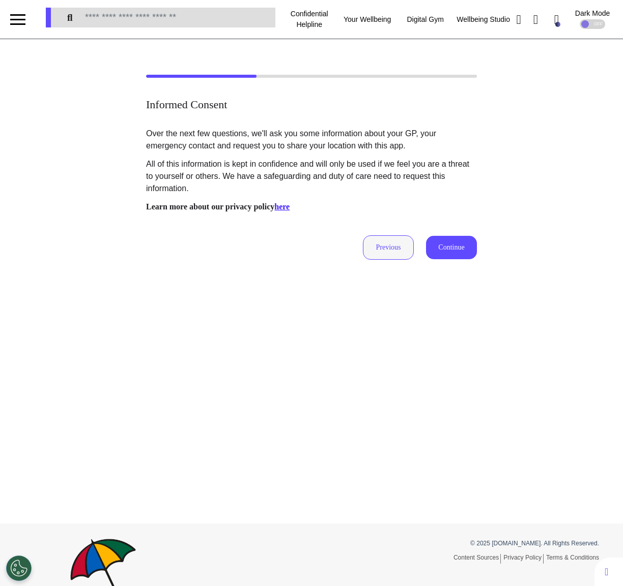
click at [394, 235] on button "Previous" at bounding box center [388, 247] width 51 height 24
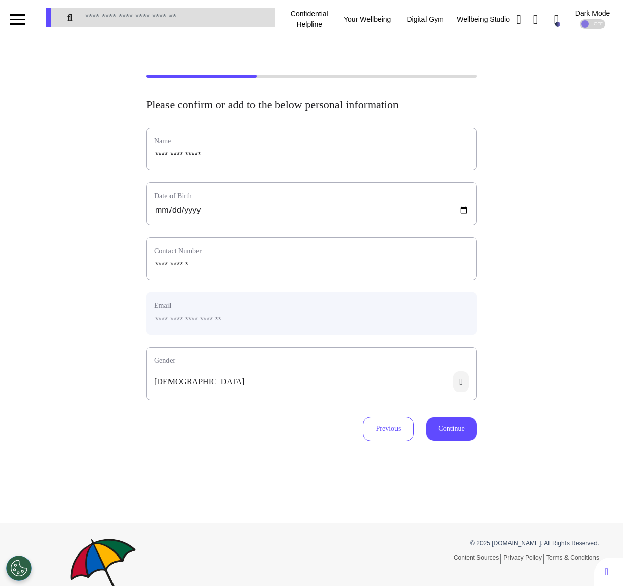
click at [458, 384] on icon at bounding box center [461, 381] width 16 height 21
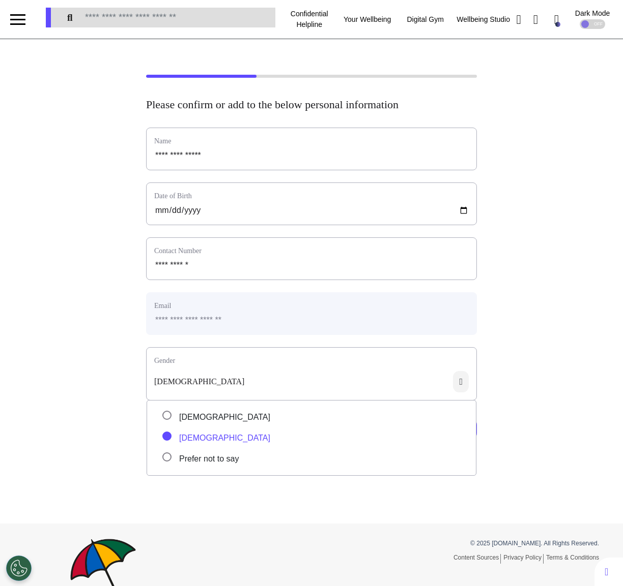
click at [244, 494] on div "**********" at bounding box center [311, 281] width 623 height 485
click at [304, 385] on div "[DEMOGRAPHIC_DATA]" at bounding box center [311, 385] width 330 height 29
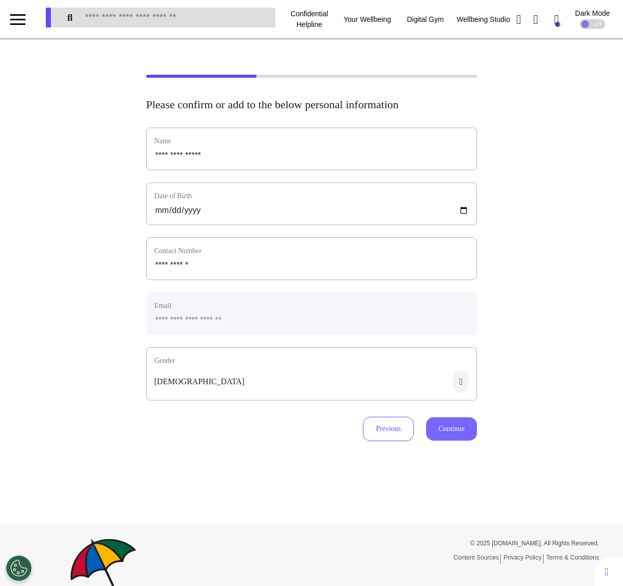
click at [431, 430] on button "Continue" at bounding box center [451, 429] width 51 height 23
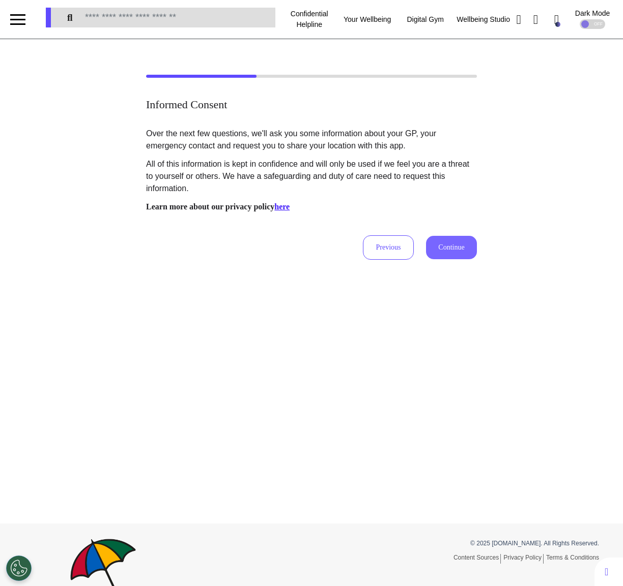
click at [455, 243] on button "Continue" at bounding box center [451, 247] width 51 height 23
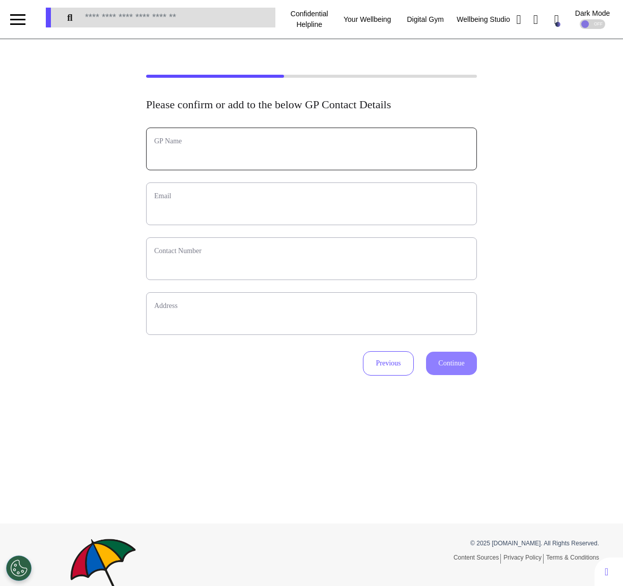
click at [353, 158] on input "text" at bounding box center [311, 155] width 314 height 13
click at [202, 161] on input "text" at bounding box center [311, 155] width 314 height 13
type input "****"
click at [173, 205] on input "text" at bounding box center [311, 210] width 314 height 13
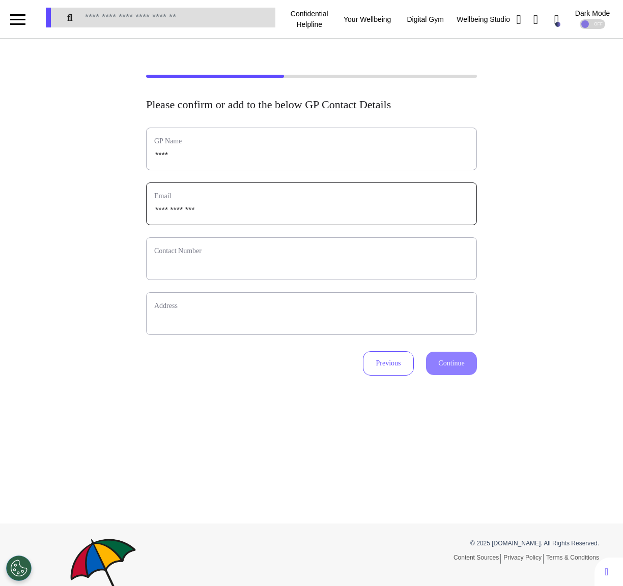
type input "**********"
click at [171, 270] on input "phone" at bounding box center [311, 265] width 314 height 13
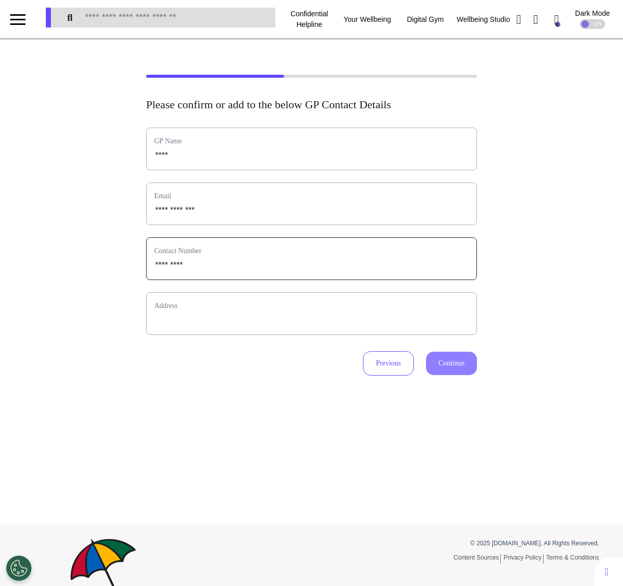
type input "*********"
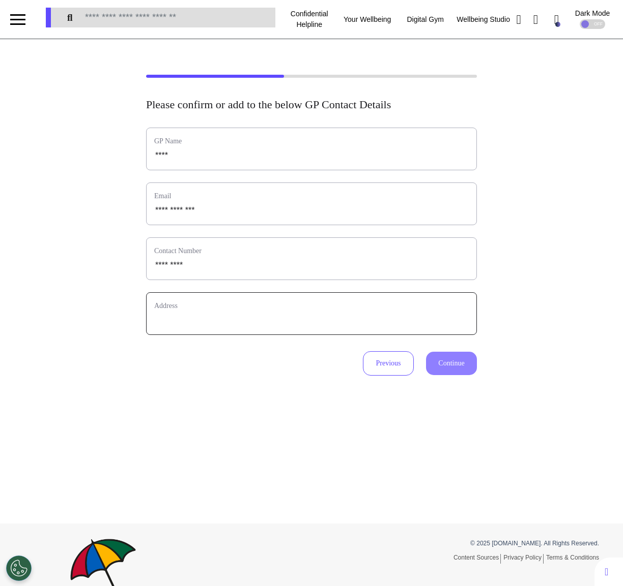
click at [189, 315] on input "text" at bounding box center [311, 320] width 314 height 13
type input "*******"
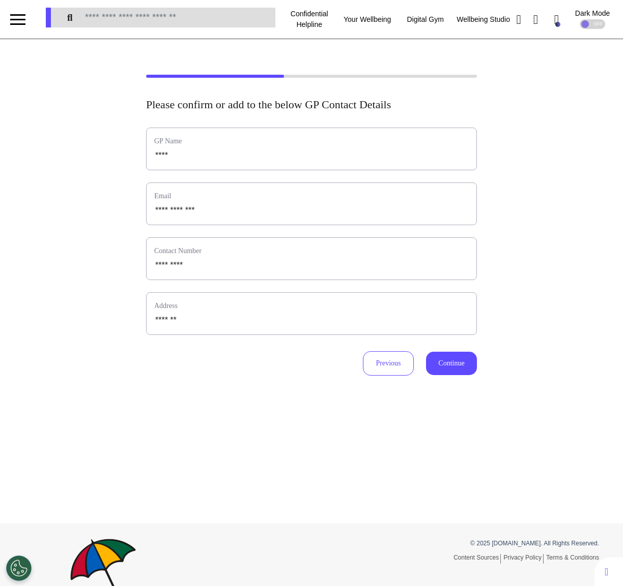
drag, startPoint x: 488, startPoint y: 360, endPoint x: 477, endPoint y: 361, distance: 10.7
click at [488, 361] on div "**********" at bounding box center [311, 225] width 623 height 301
click at [468, 366] on button "Continue" at bounding box center [451, 363] width 51 height 23
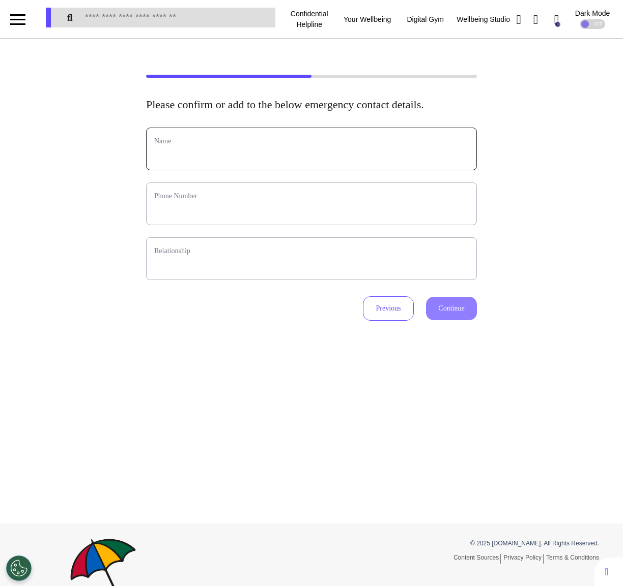
click at [308, 162] on input "text" at bounding box center [311, 155] width 314 height 13
type input "*******"
click at [251, 217] on input "phone" at bounding box center [311, 210] width 314 height 13
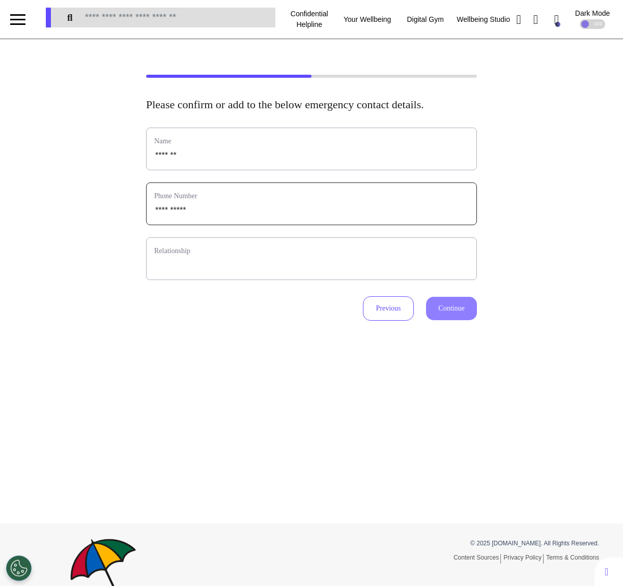
type input "**********"
click at [233, 256] on label "Relationship" at bounding box center [311, 251] width 314 height 11
click at [227, 280] on div "Relationship" at bounding box center [311, 259] width 331 height 43
click at [232, 272] on input "*" at bounding box center [311, 265] width 314 height 13
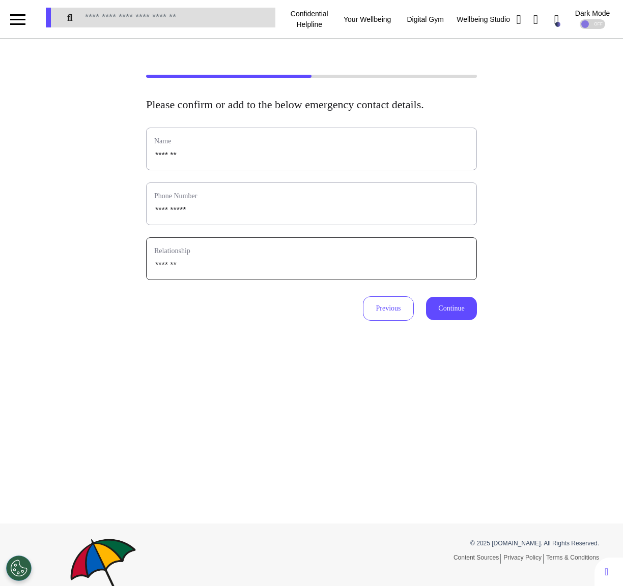
type input "*******"
click at [443, 320] on button "Continue" at bounding box center [451, 308] width 51 height 23
